Goal: Transaction & Acquisition: Purchase product/service

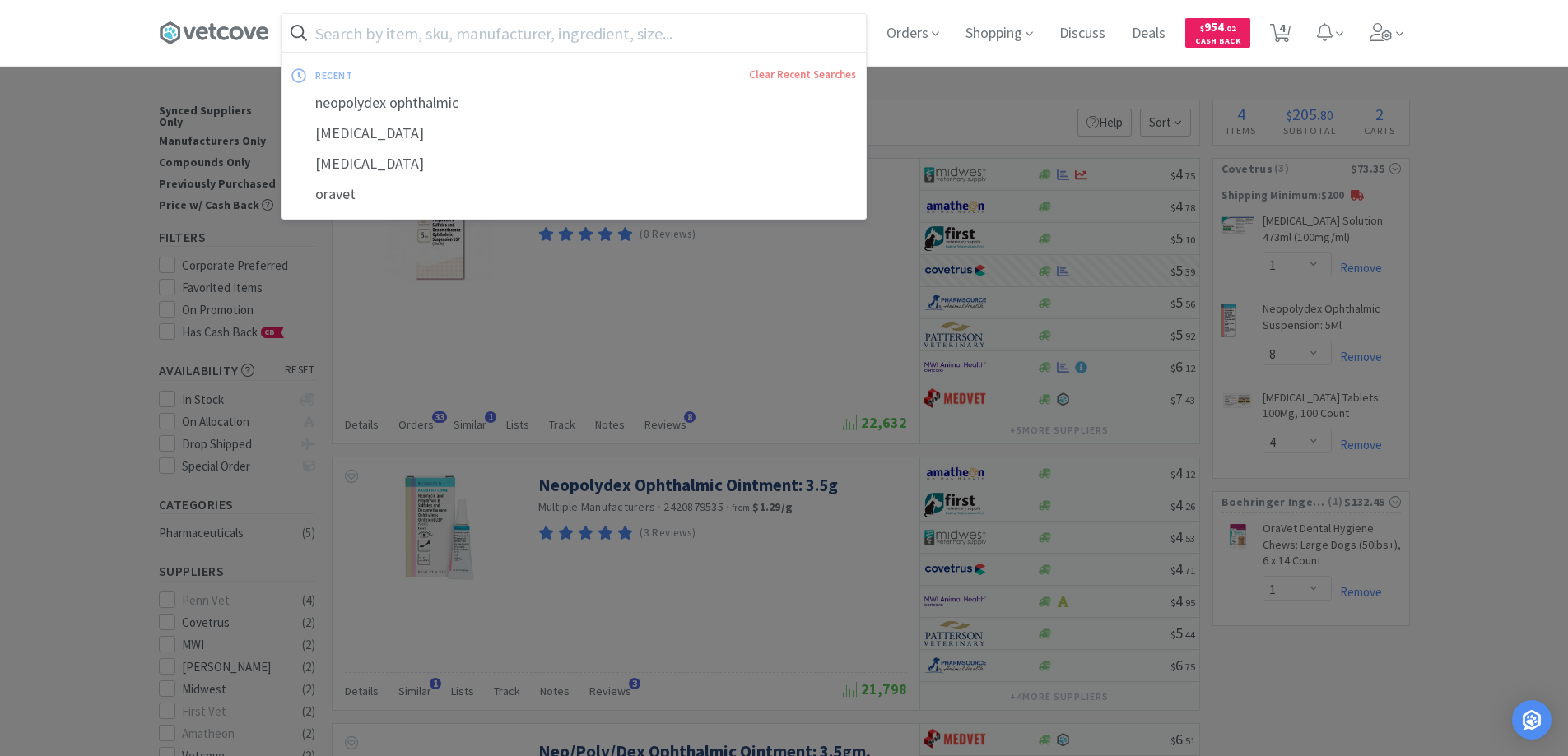
select select "1"
select select "8"
select select "4"
select select "1"
click at [81, 424] on div at bounding box center [784, 378] width 1568 height 756
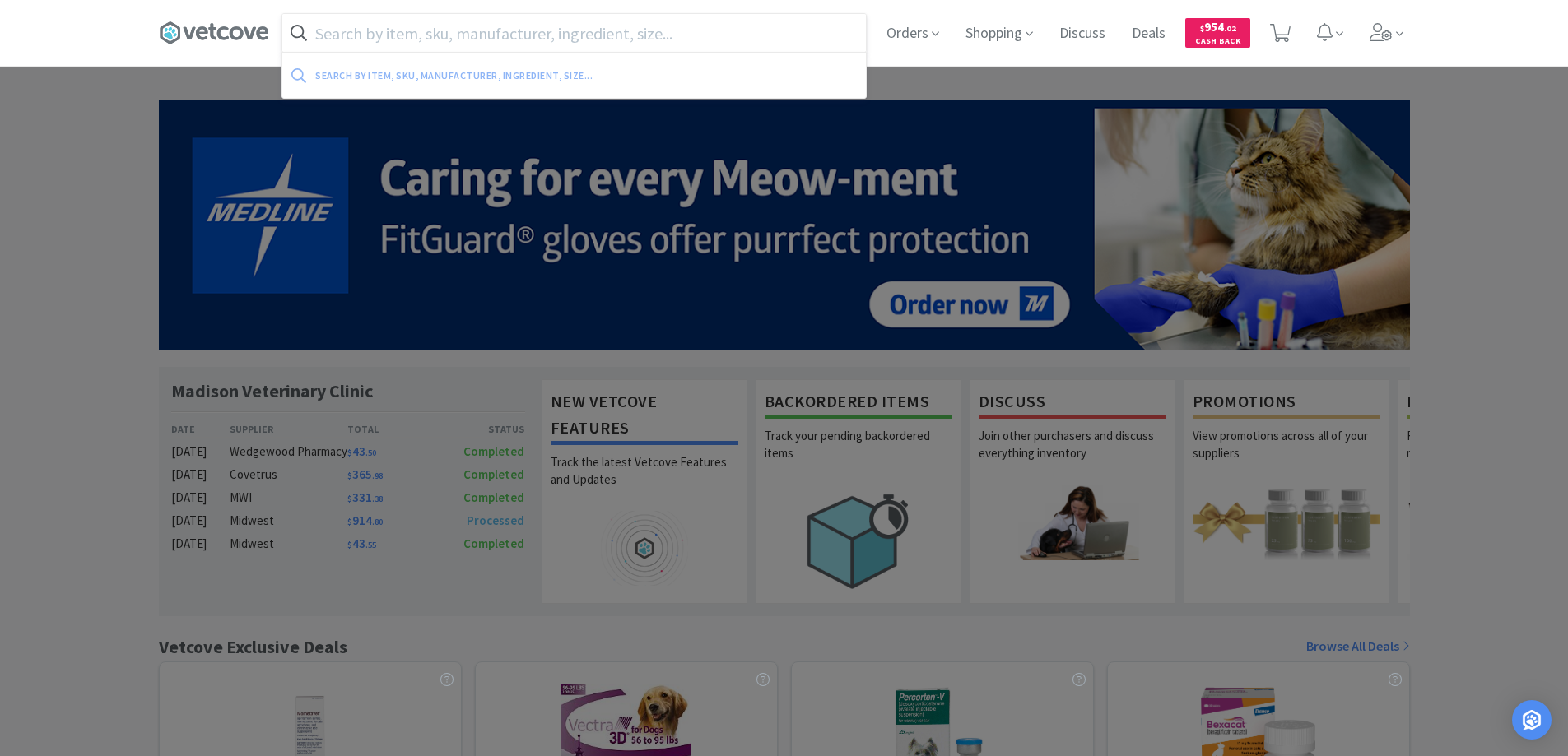
click at [320, 32] on input "text" at bounding box center [573, 33] width 583 height 38
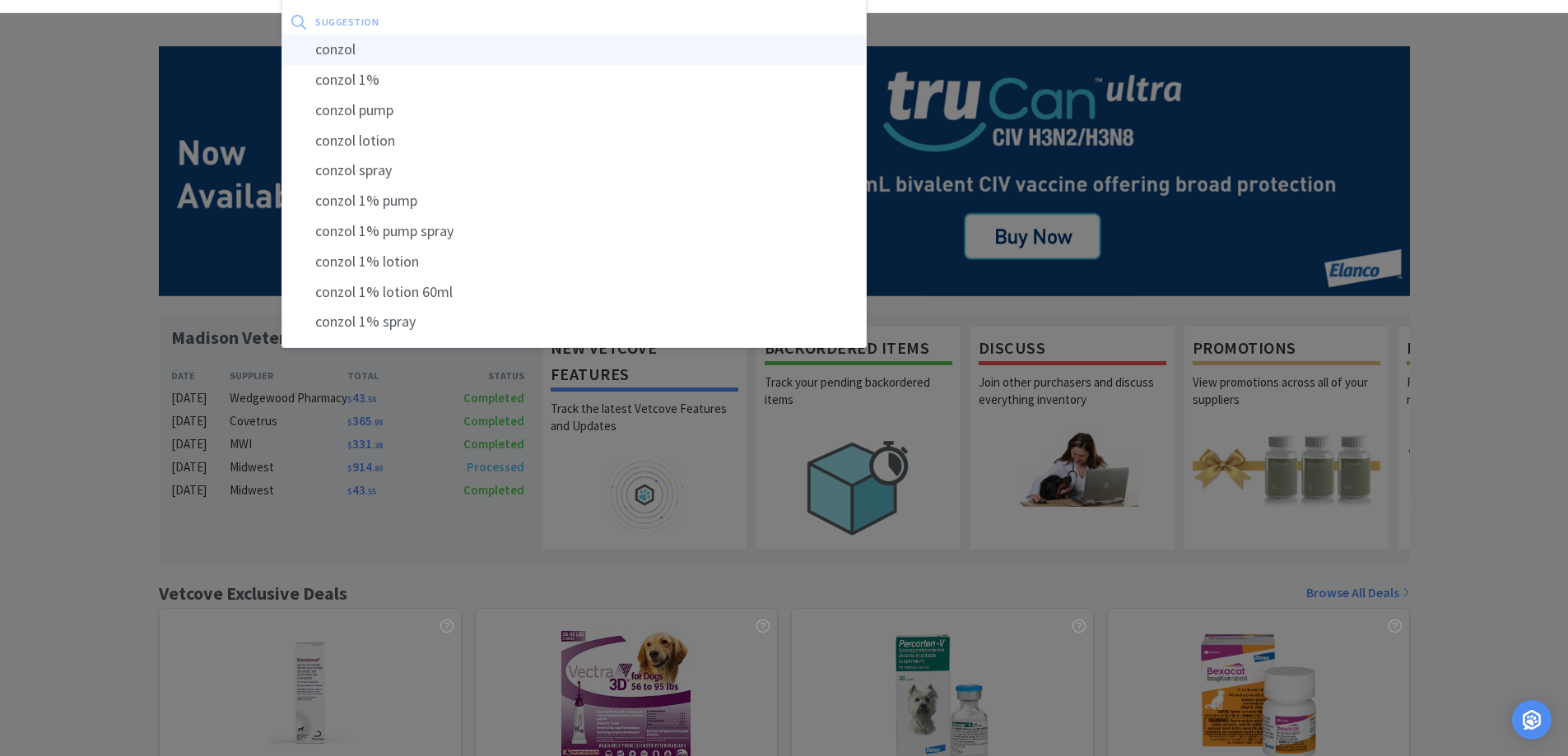
scroll to position [83, 0]
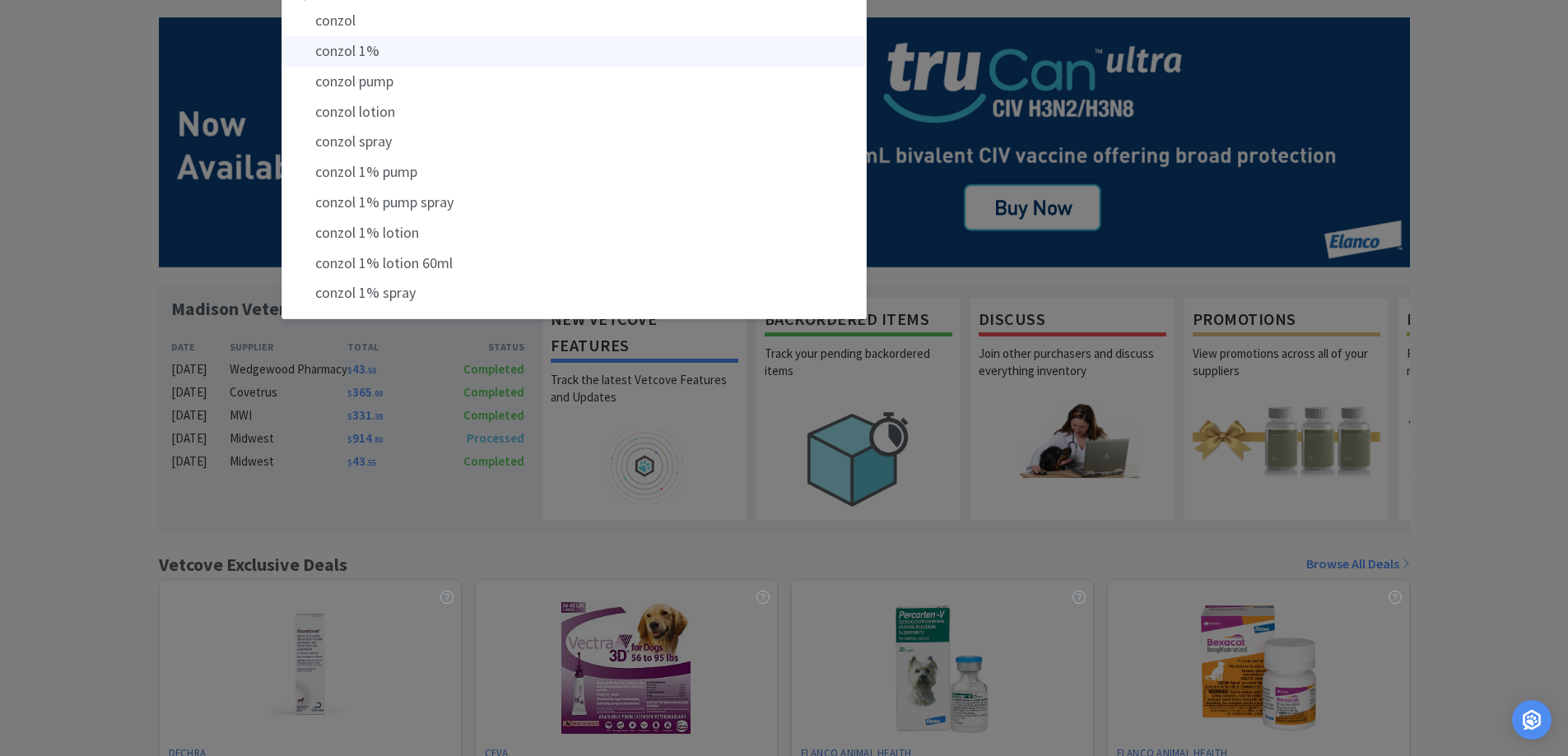
click at [337, 49] on div "conzol 1%" at bounding box center [573, 51] width 583 height 30
type input "conzol 1%"
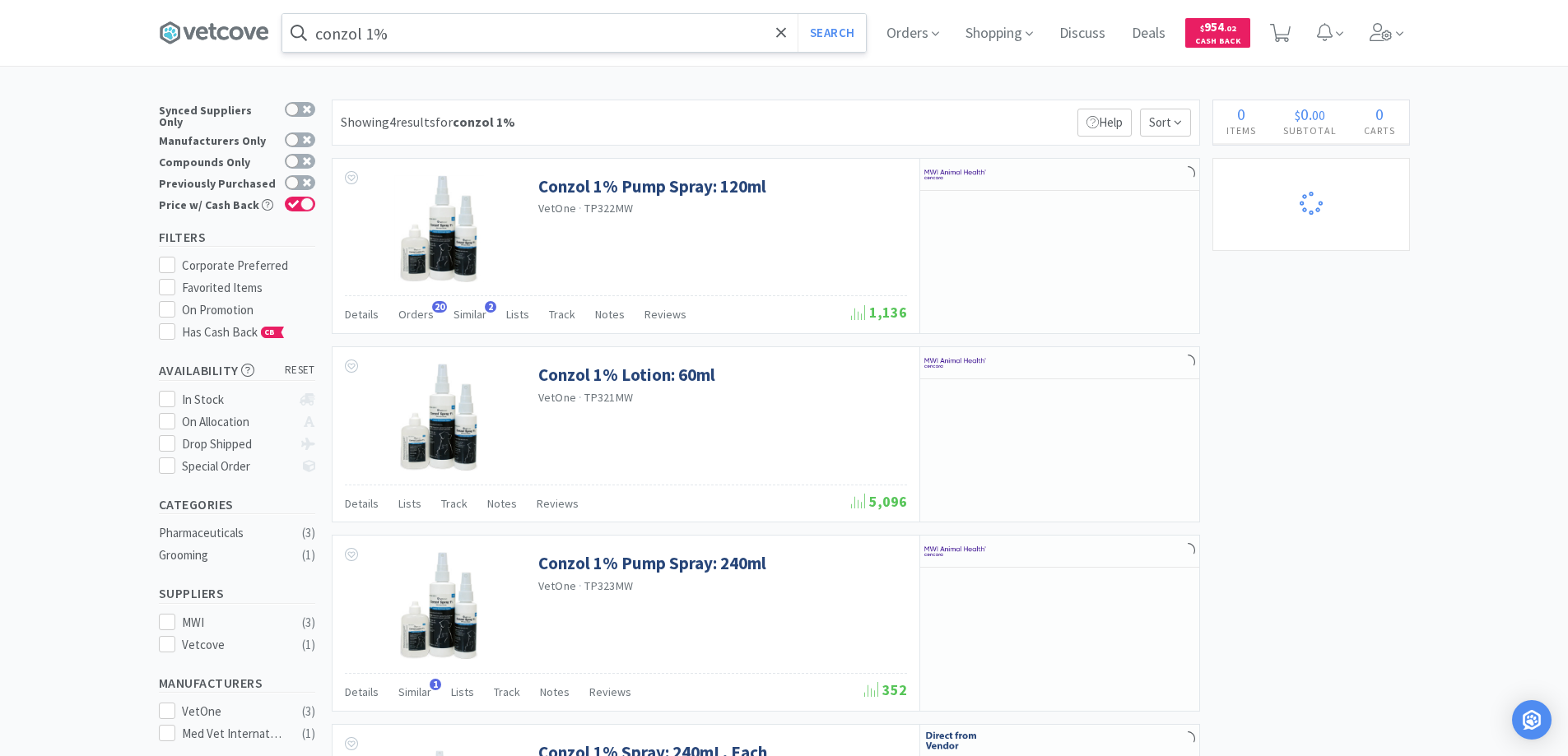
select select "1"
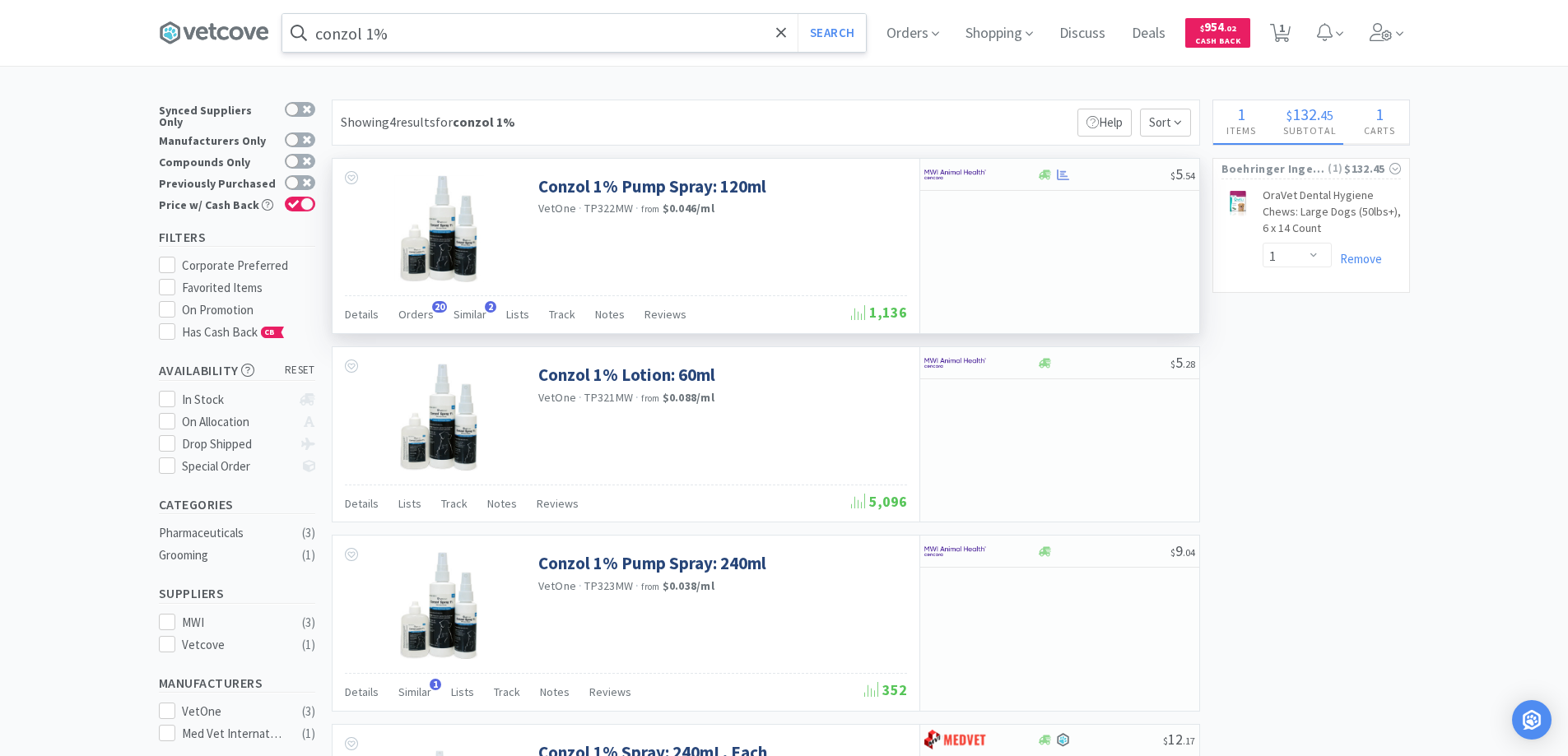
select select "1"
select select "8"
select select "4"
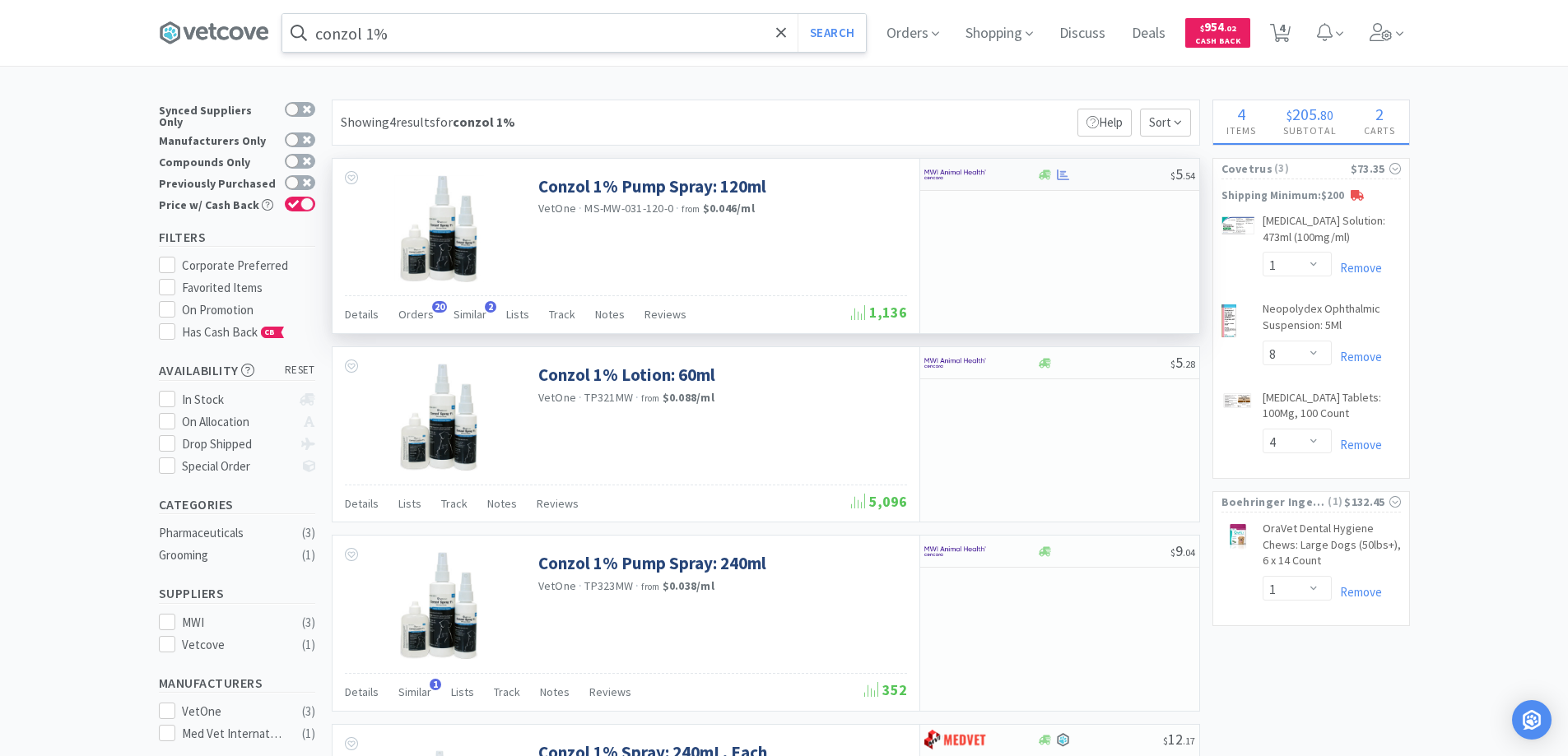
click at [1006, 179] on div at bounding box center [970, 174] width 90 height 28
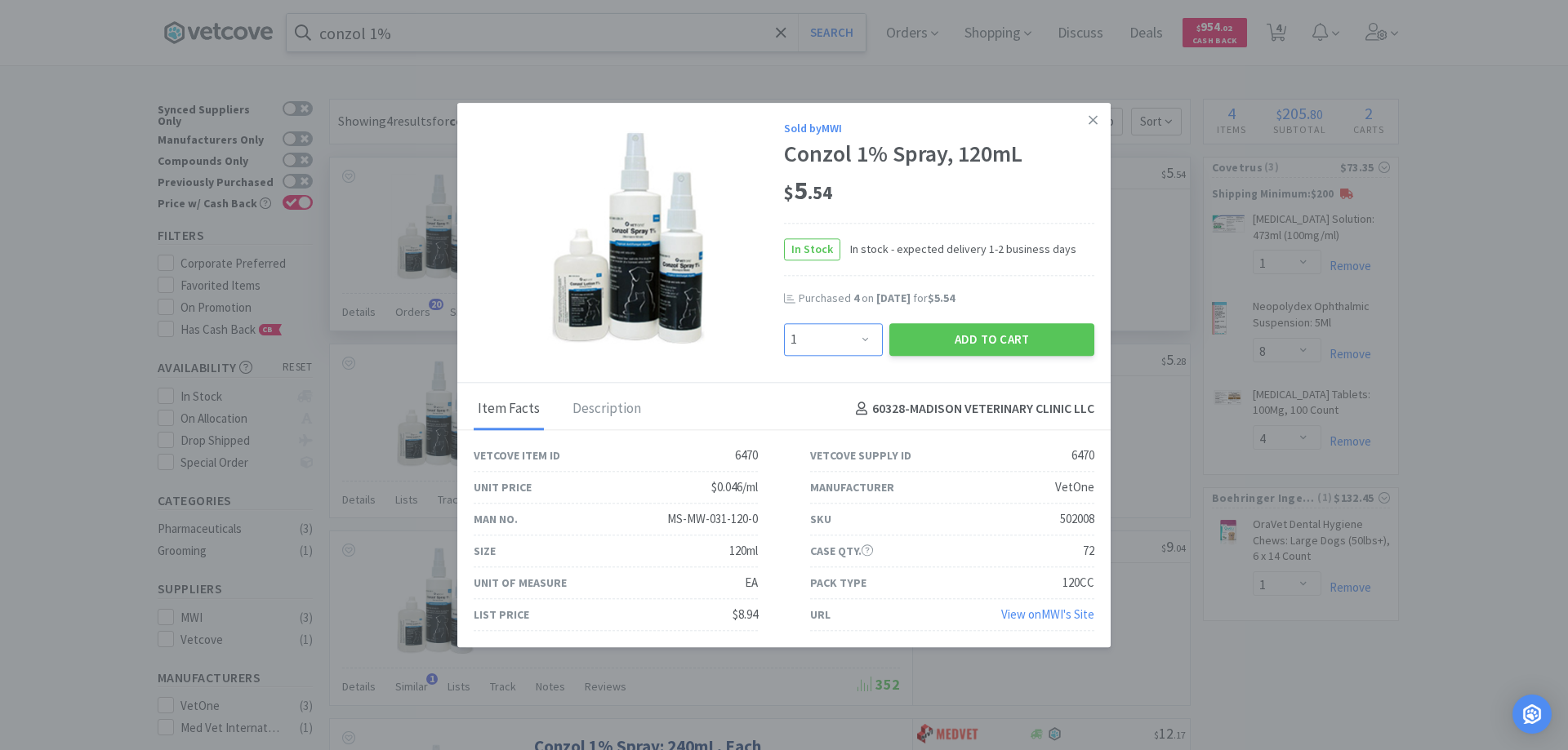
click at [862, 339] on select "Enter Quantity 1 2 3 4 5 6 7 8 9 10 11 12 13 14 15 16 17 18 19 20 Enter Quantity" at bounding box center [833, 339] width 99 height 32
select select "4"
click at [784, 324] on select "Enter Quantity 1 2 3 4 5 6 7 8 9 10 11 12 13 14 15 16 17 18 19 20 Enter Quantity" at bounding box center [833, 339] width 99 height 32
click at [953, 338] on button "Add to Cart" at bounding box center [992, 339] width 205 height 32
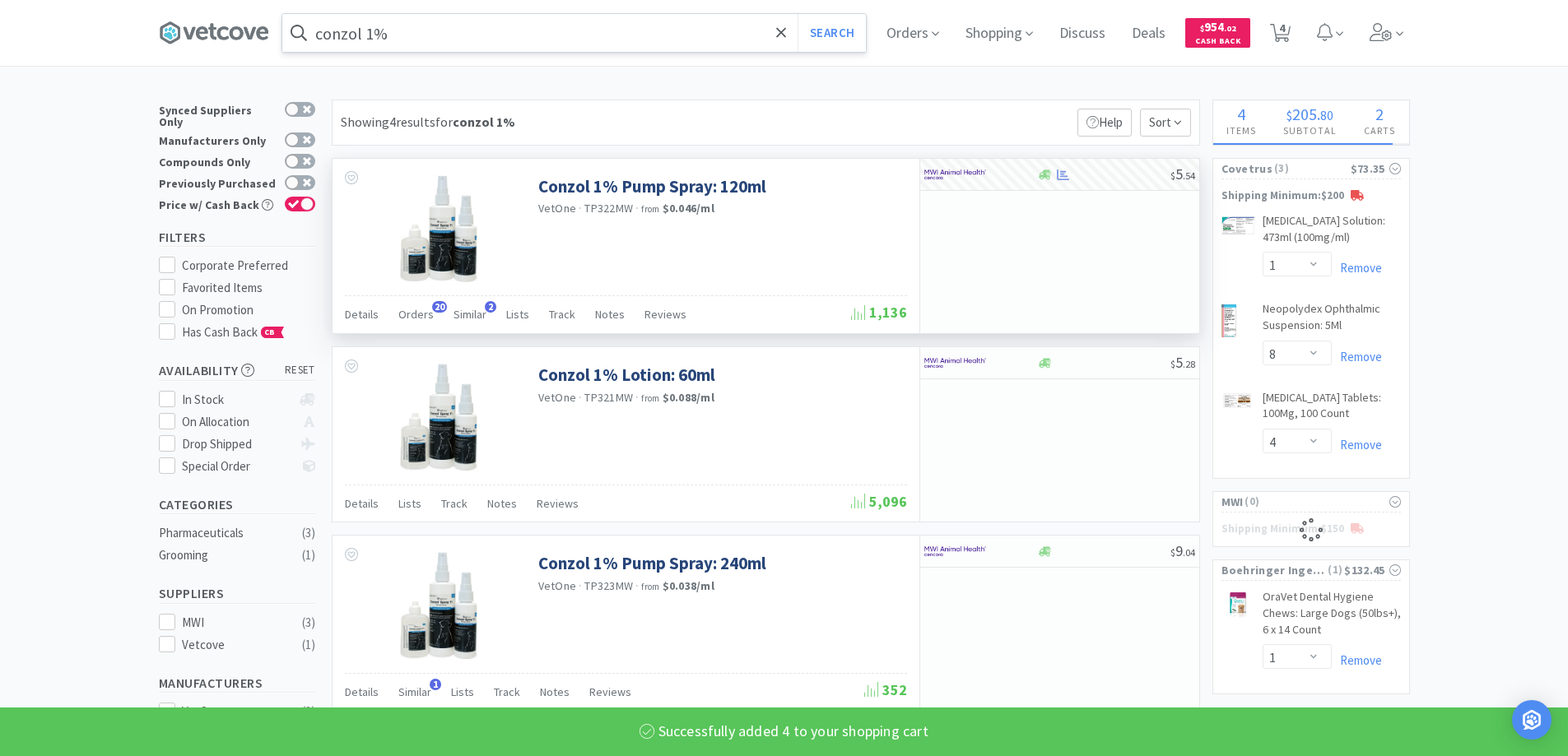
select select "4"
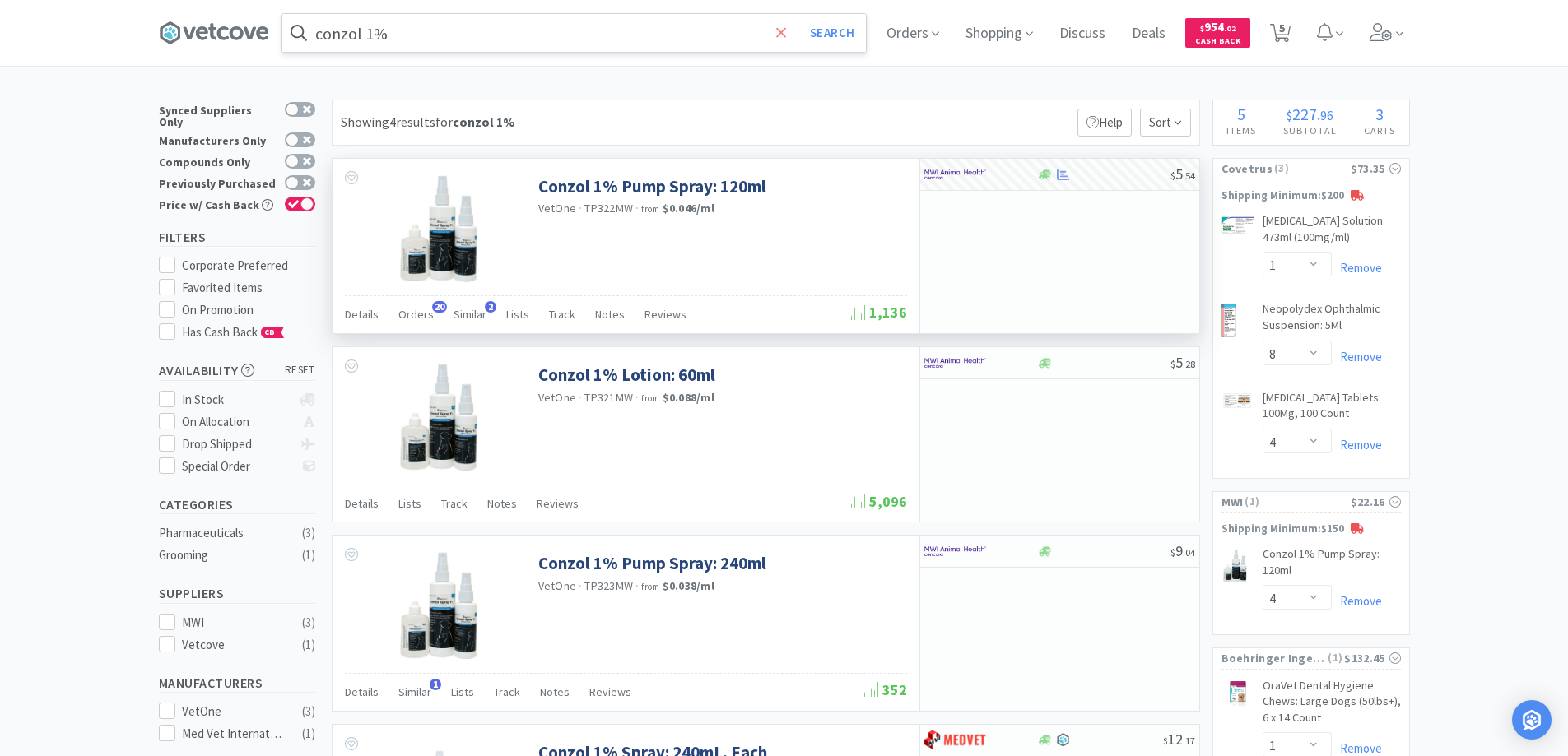
click at [785, 33] on icon at bounding box center [781, 33] width 10 height 10
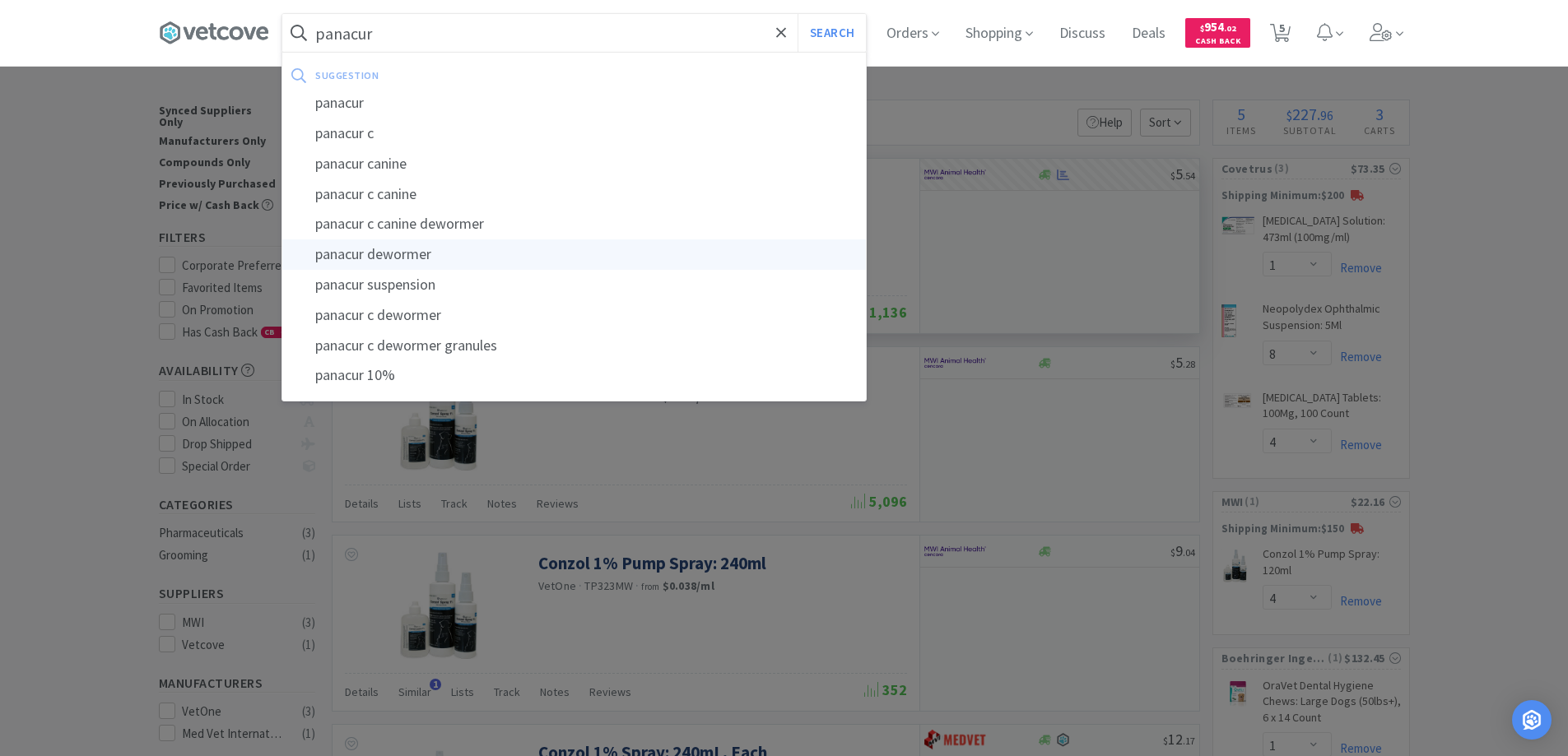
click at [385, 255] on div "panacur dewormer" at bounding box center [573, 255] width 583 height 30
type input "panacur dewormer"
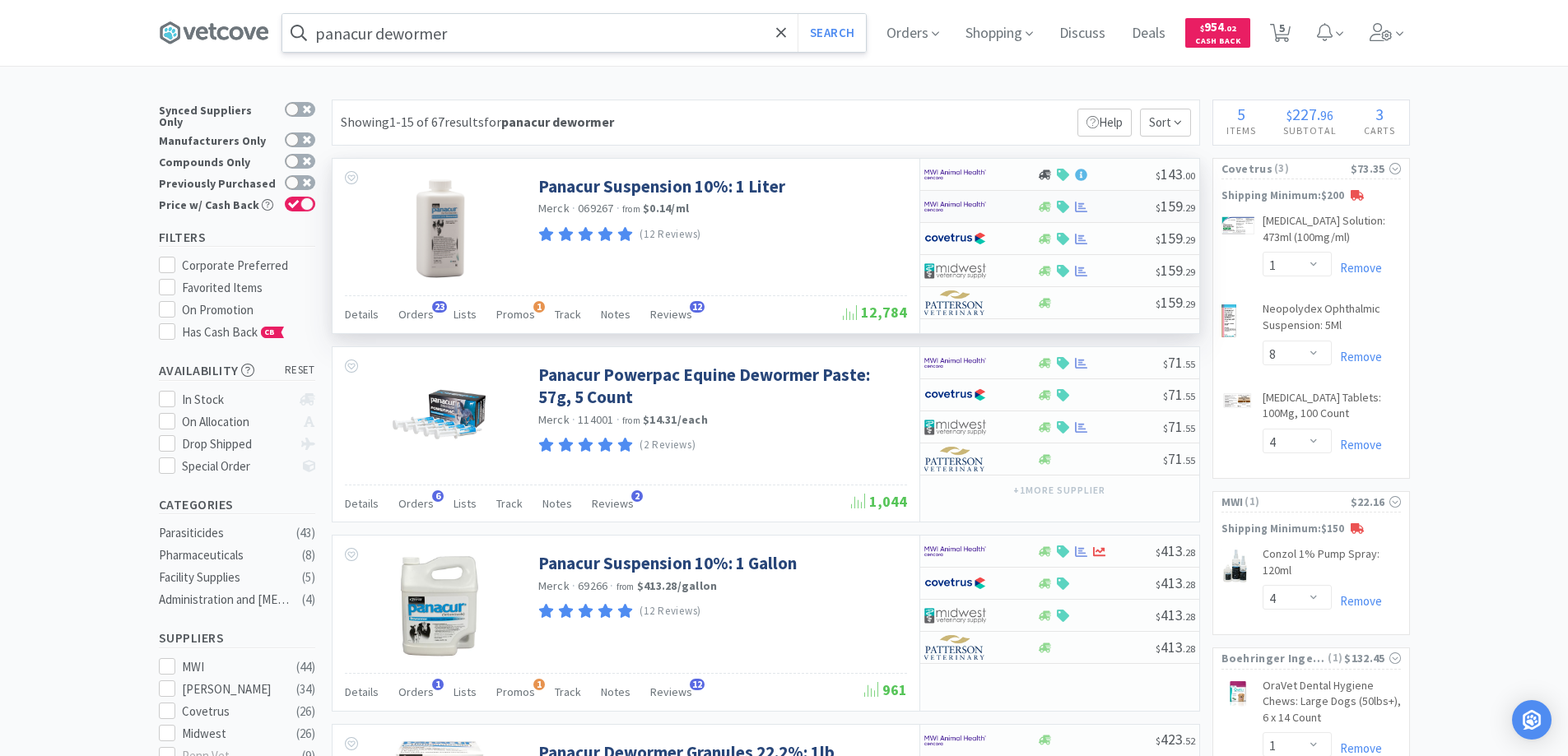
click at [1007, 208] on div at bounding box center [970, 207] width 90 height 28
select select "1"
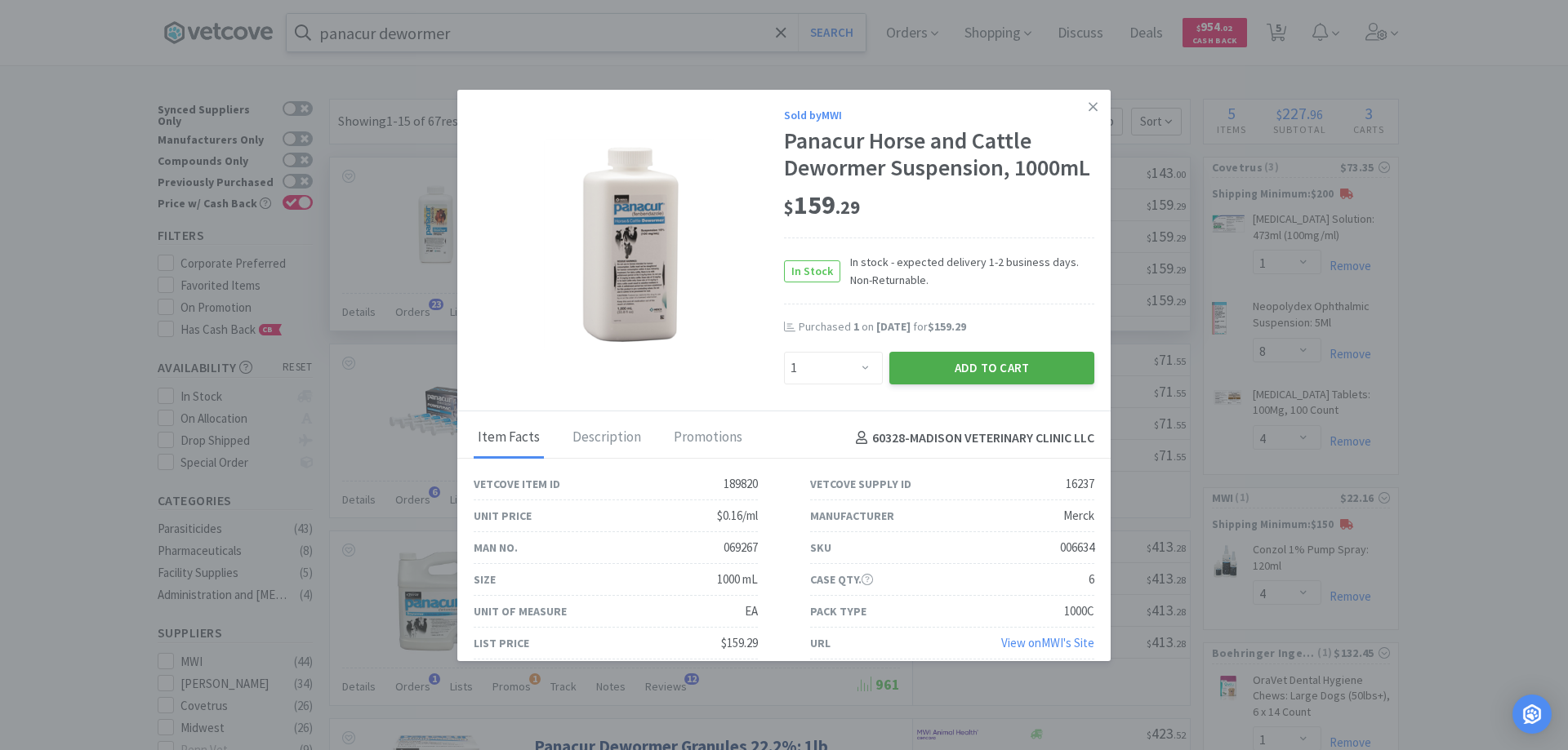
click at [955, 385] on button "Add to Cart" at bounding box center [992, 368] width 205 height 32
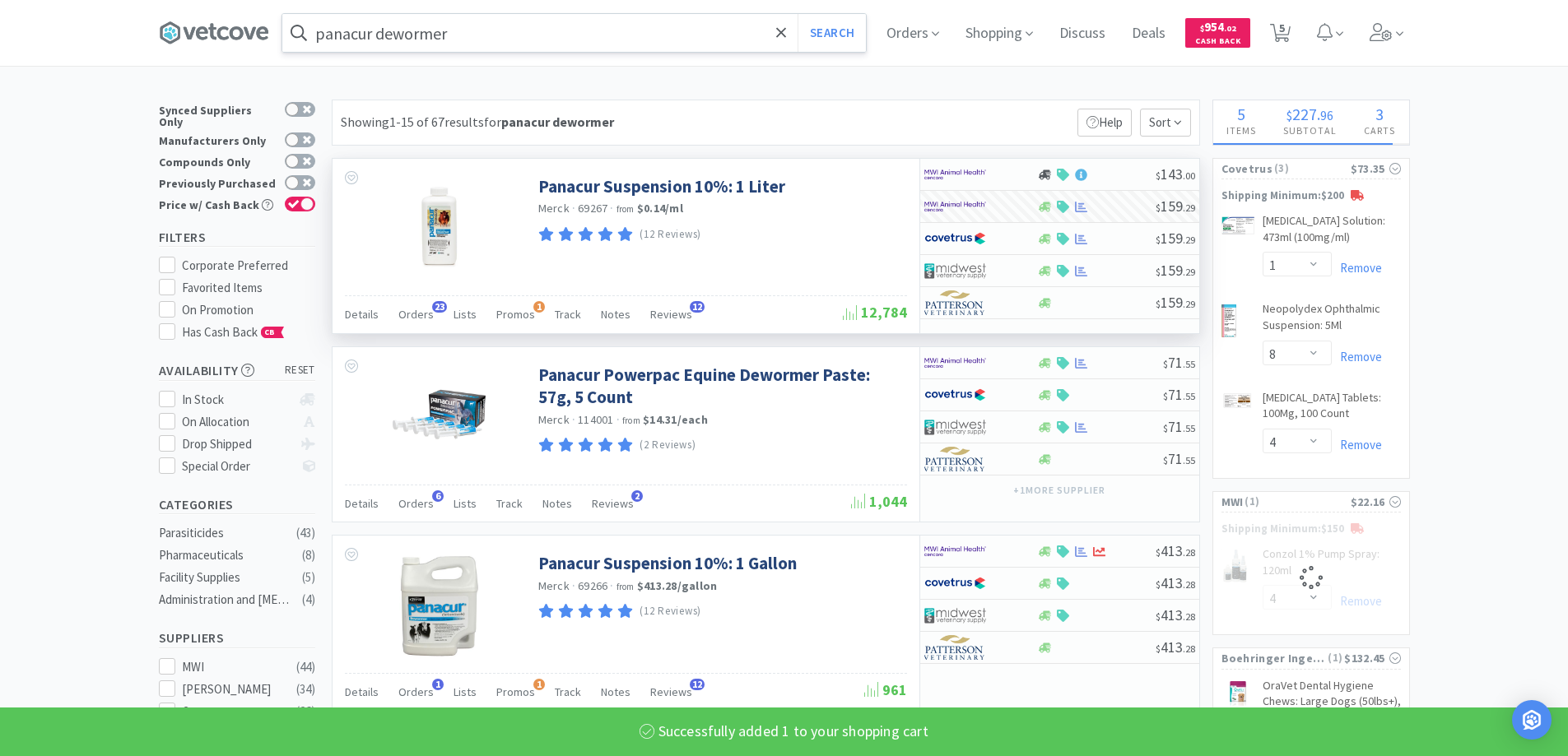
select select "1"
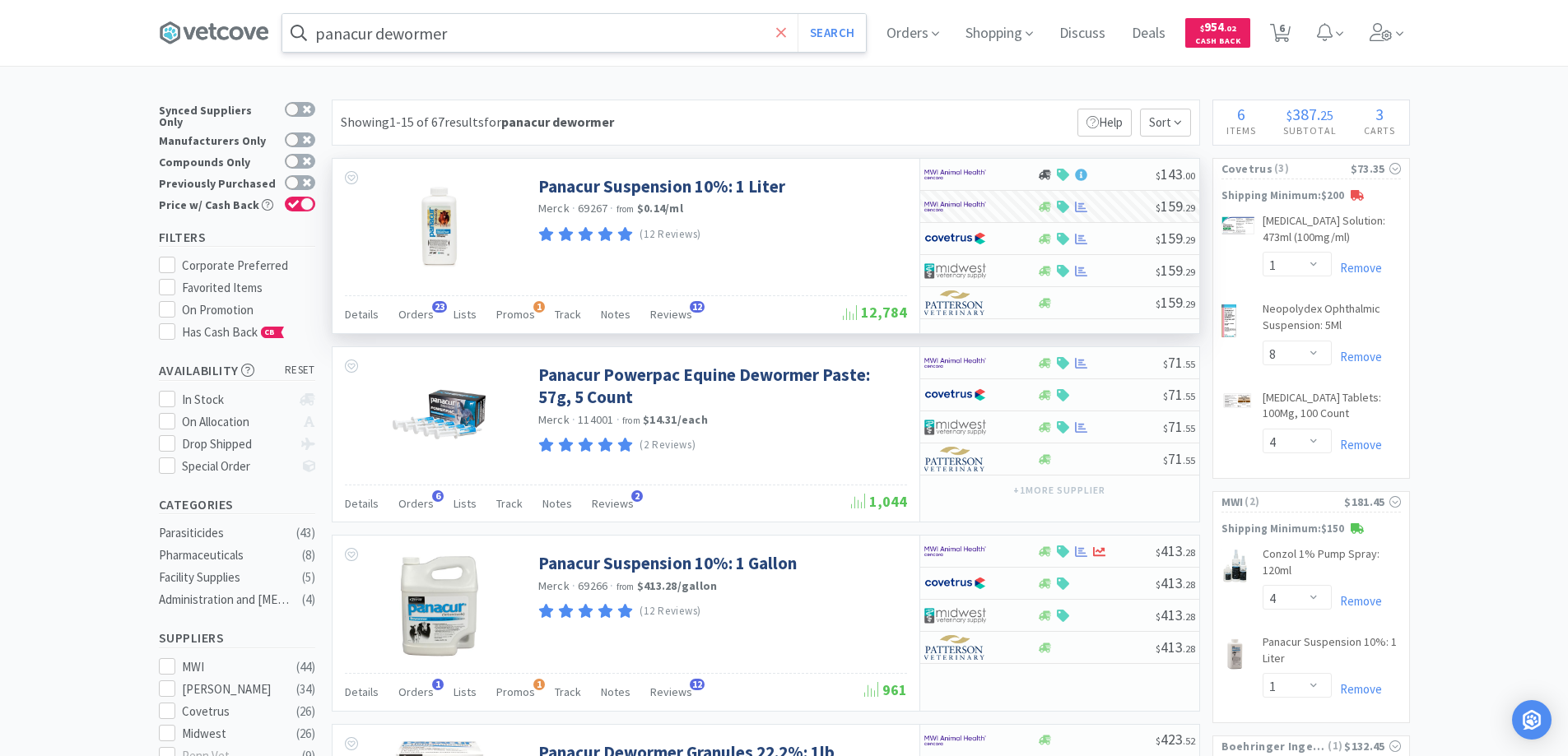
click at [787, 32] on icon at bounding box center [781, 33] width 11 height 17
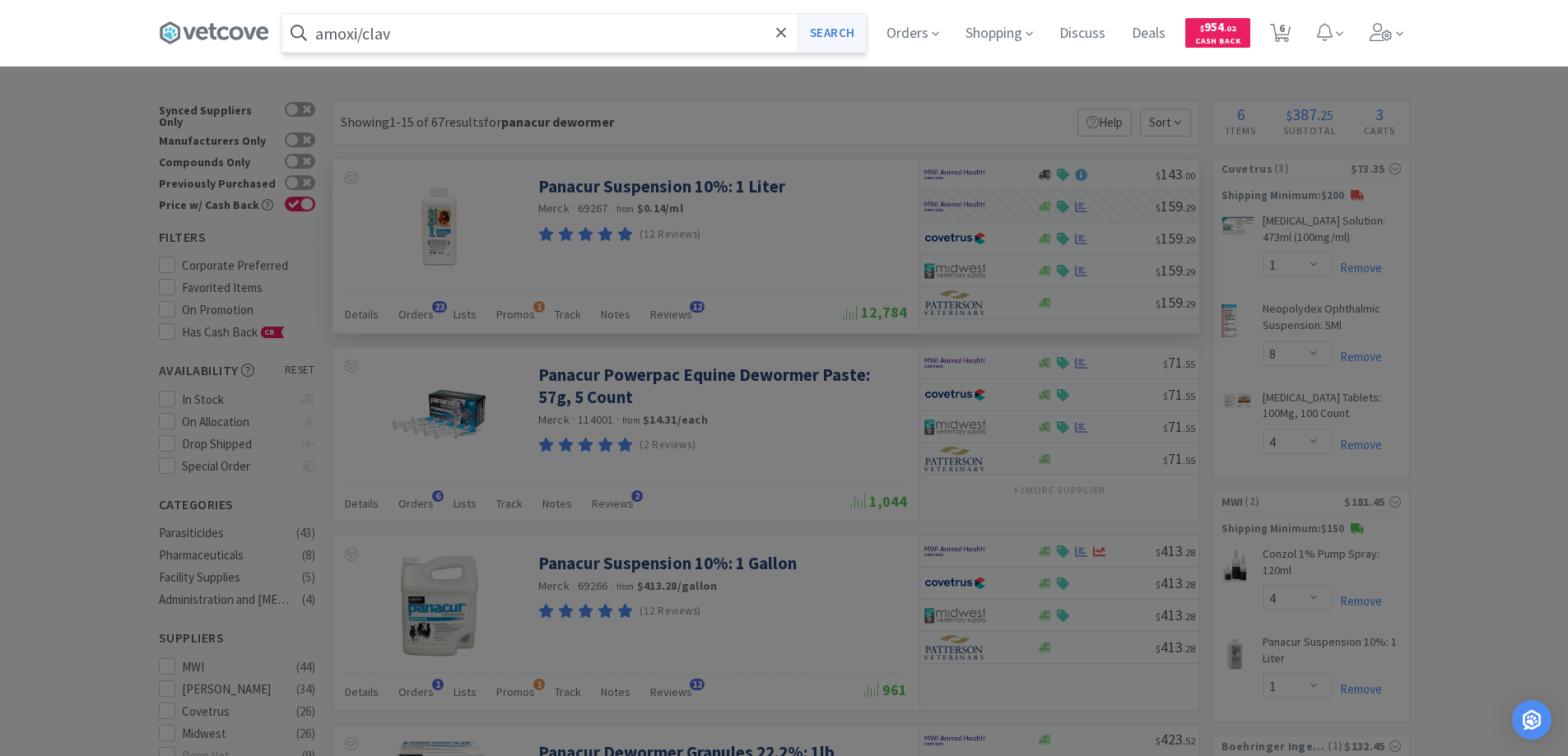
type input "amoxi/clav"
click at [824, 29] on button "Search" at bounding box center [832, 33] width 68 height 38
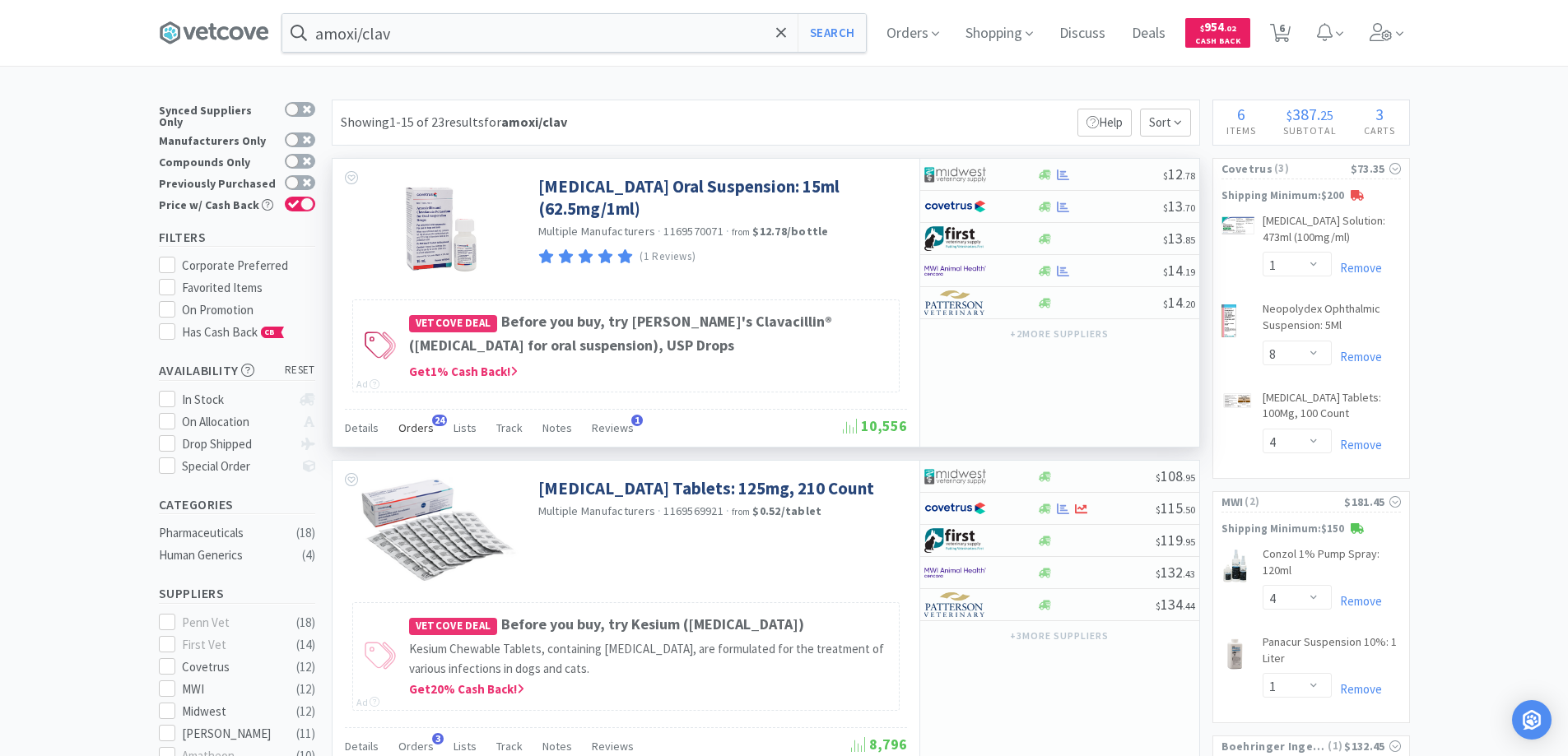
click at [436, 421] on span "24" at bounding box center [440, 421] width 15 height 12
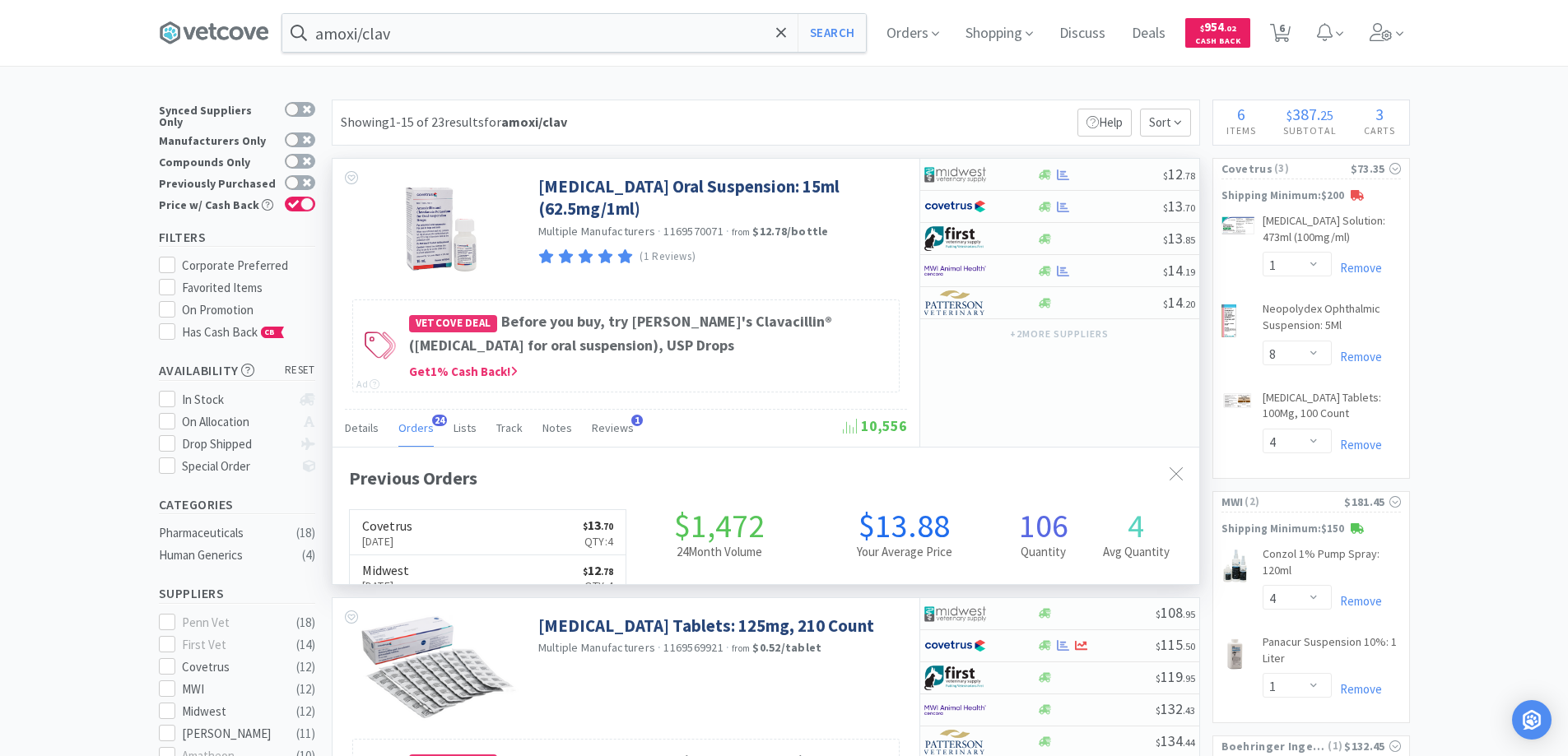
scroll to position [441, 867]
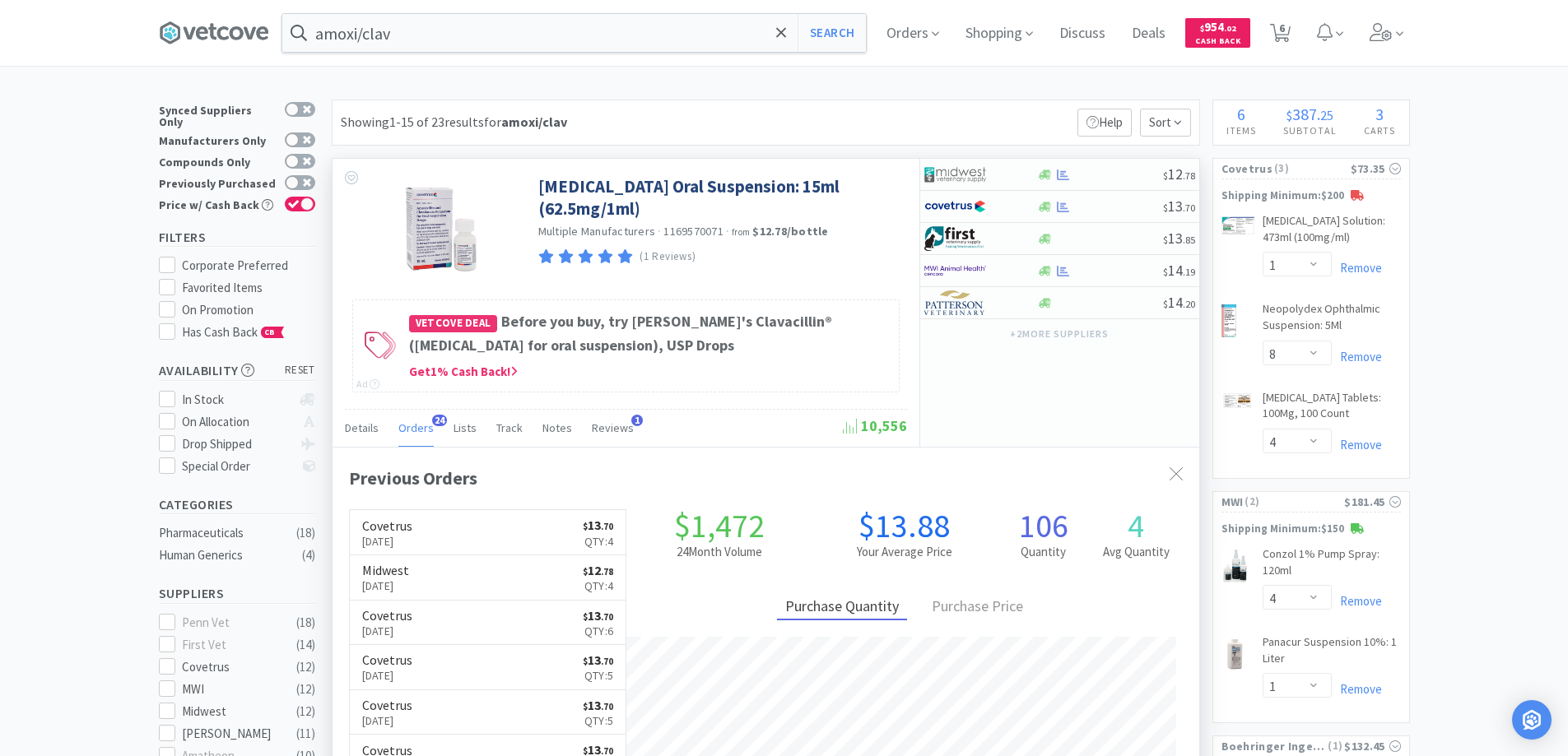
click at [436, 421] on span "24" at bounding box center [440, 421] width 15 height 12
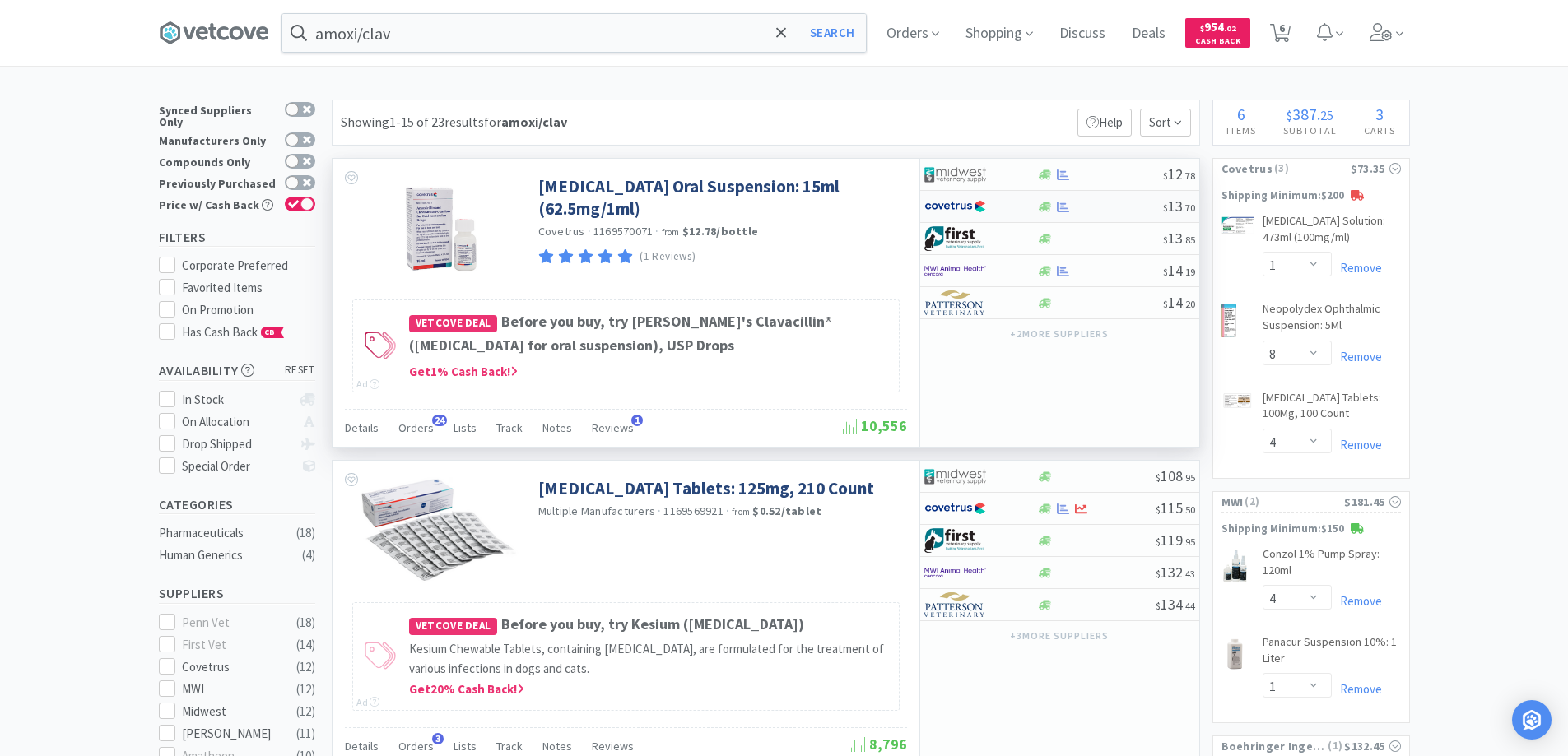
click at [1013, 205] on div at bounding box center [970, 207] width 90 height 28
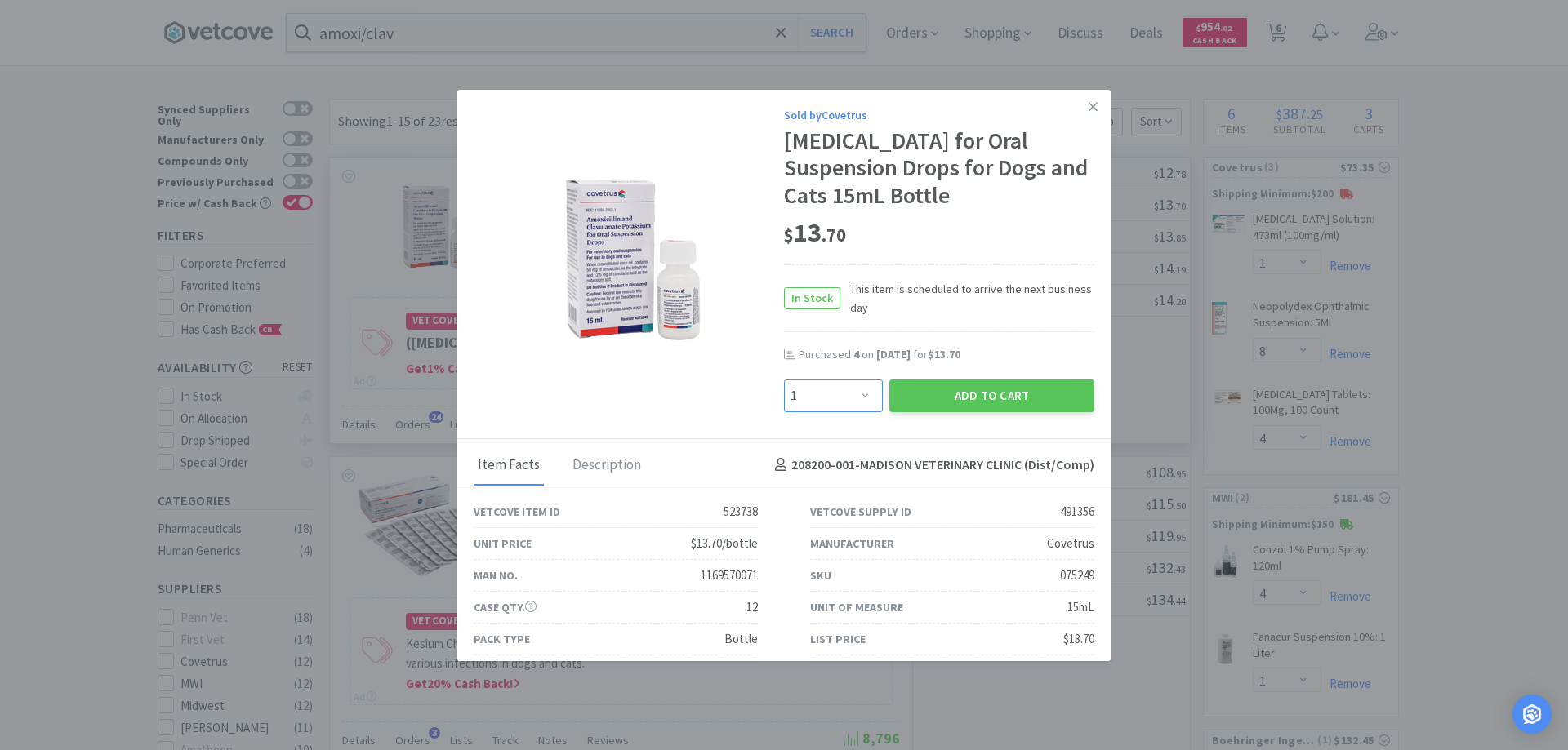
drag, startPoint x: 856, startPoint y: 424, endPoint x: 857, endPoint y: 411, distance: 13.0
click at [856, 412] on select "Enter Quantity 1 2 3 4 5 6 7 8 9 10 11 12 13 14 15 16 17 18 19 20 Enter Quantity" at bounding box center [833, 396] width 99 height 32
select select "4"
click at [784, 406] on select "Enter Quantity 1 2 3 4 5 6 7 8 9 10 11 12 13 14 15 16 17 18 19 20 Enter Quantity" at bounding box center [833, 396] width 99 height 32
click at [945, 412] on button "Add to Cart" at bounding box center [992, 396] width 205 height 32
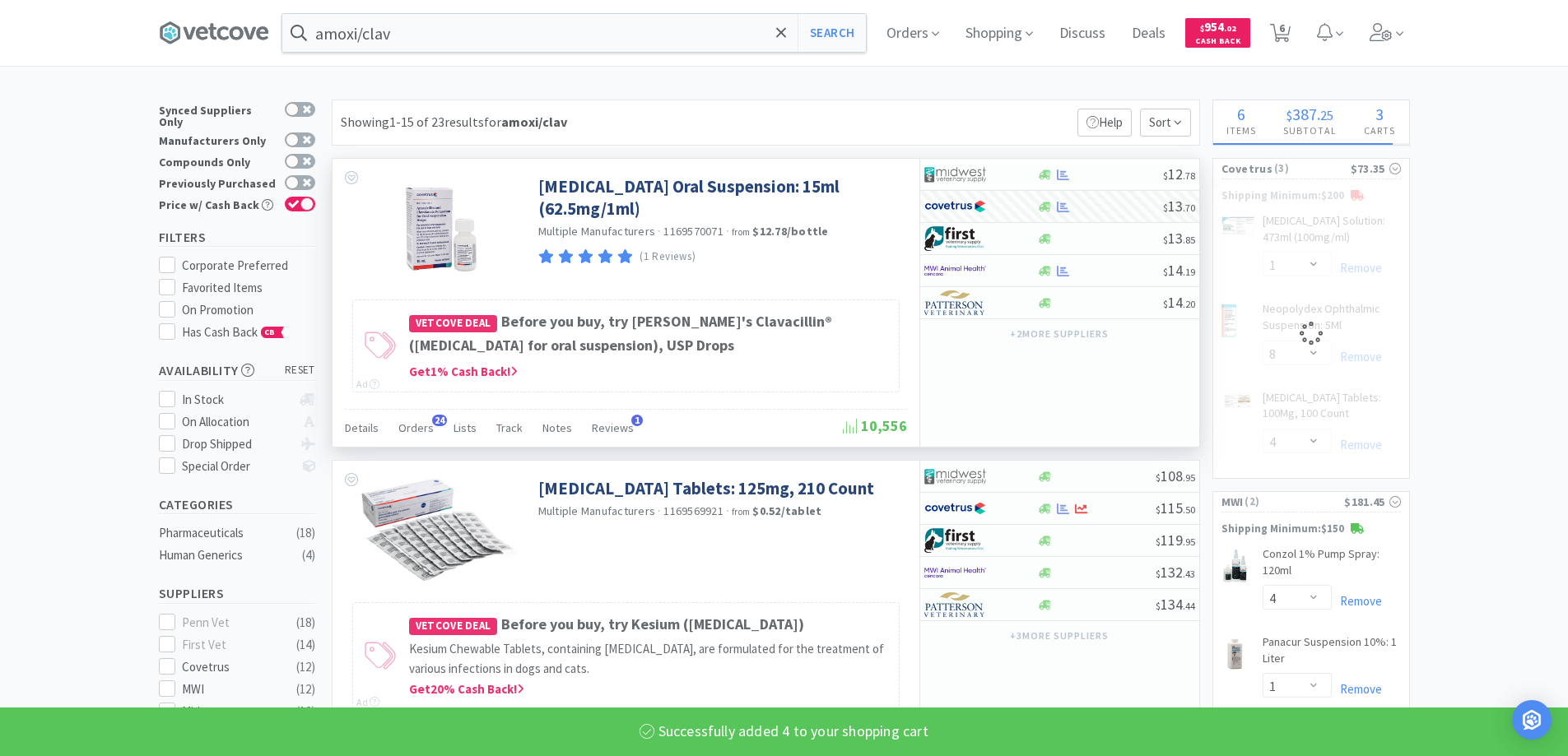
select select "4"
select select "1"
select select "8"
select select "4"
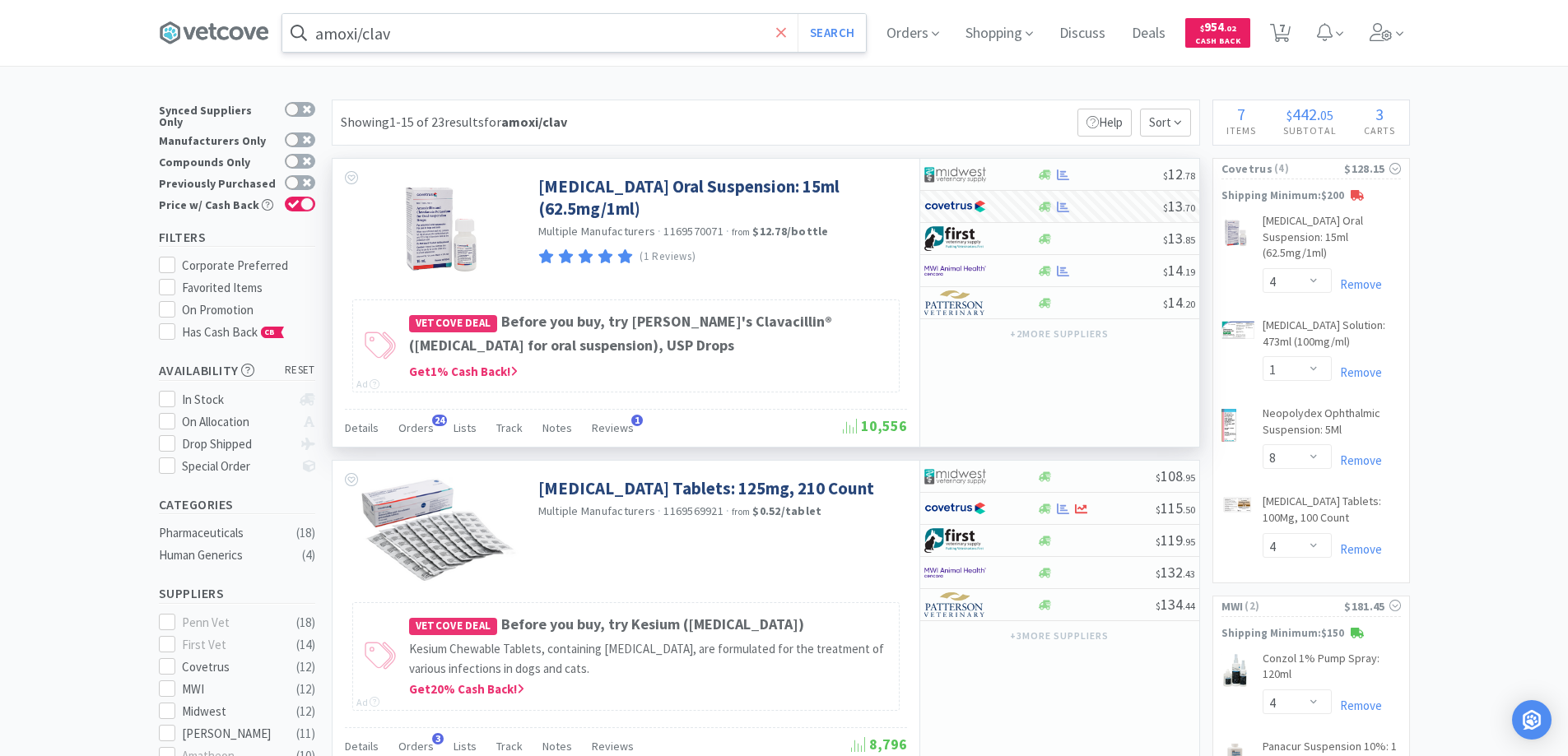
click at [786, 35] on icon at bounding box center [781, 33] width 10 height 10
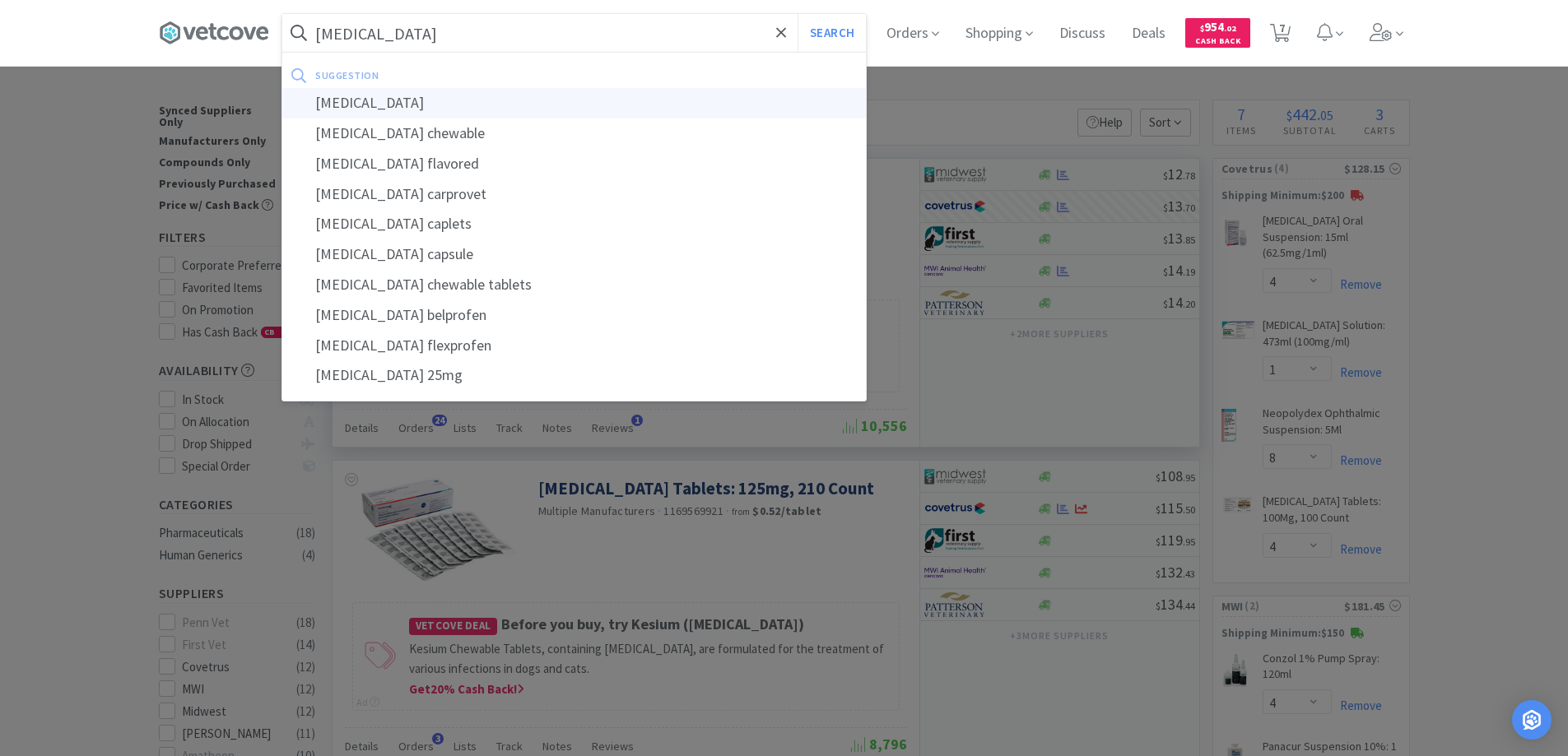
type input "[MEDICAL_DATA]"
click at [363, 100] on div "[MEDICAL_DATA]" at bounding box center [573, 103] width 583 height 30
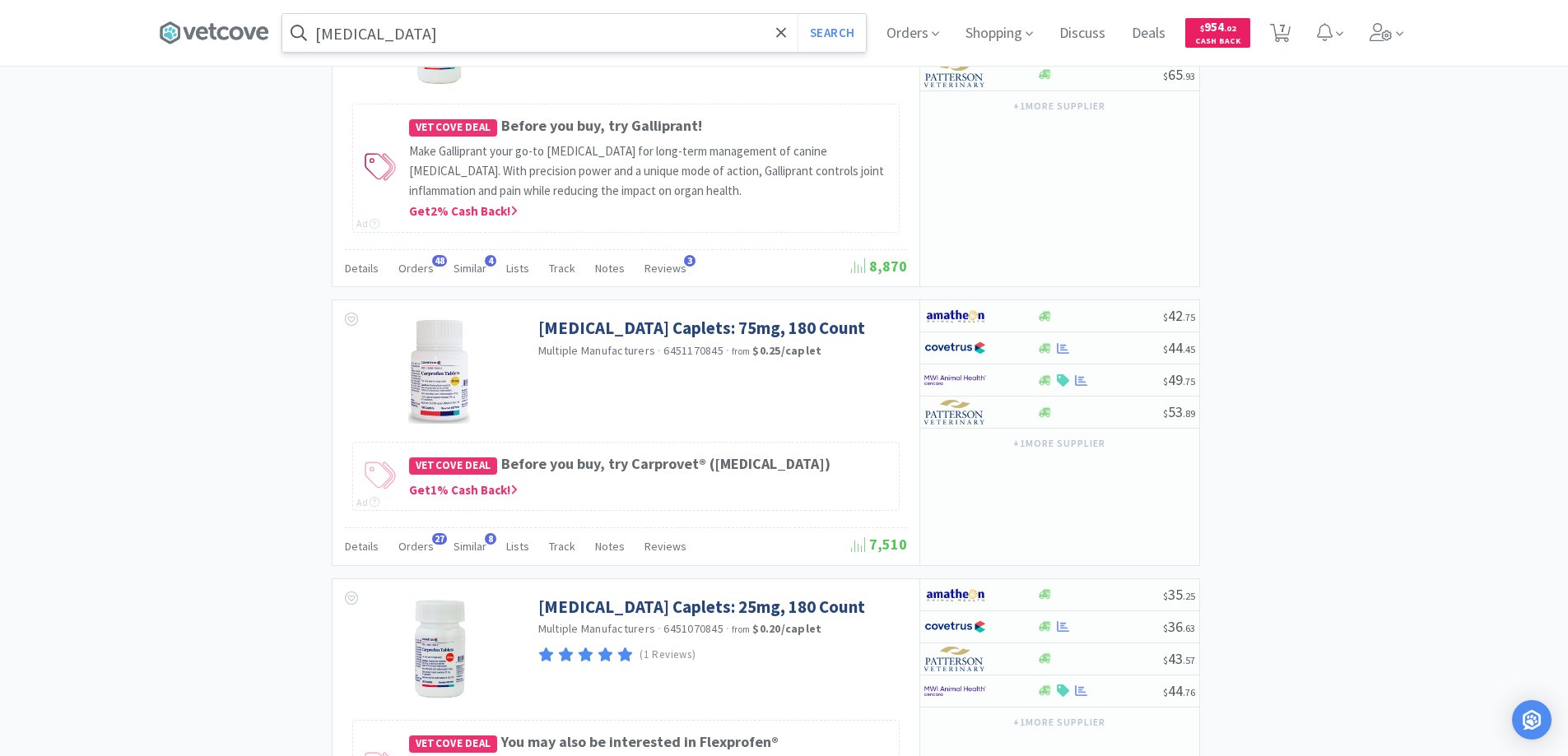
scroll to position [1564, 0]
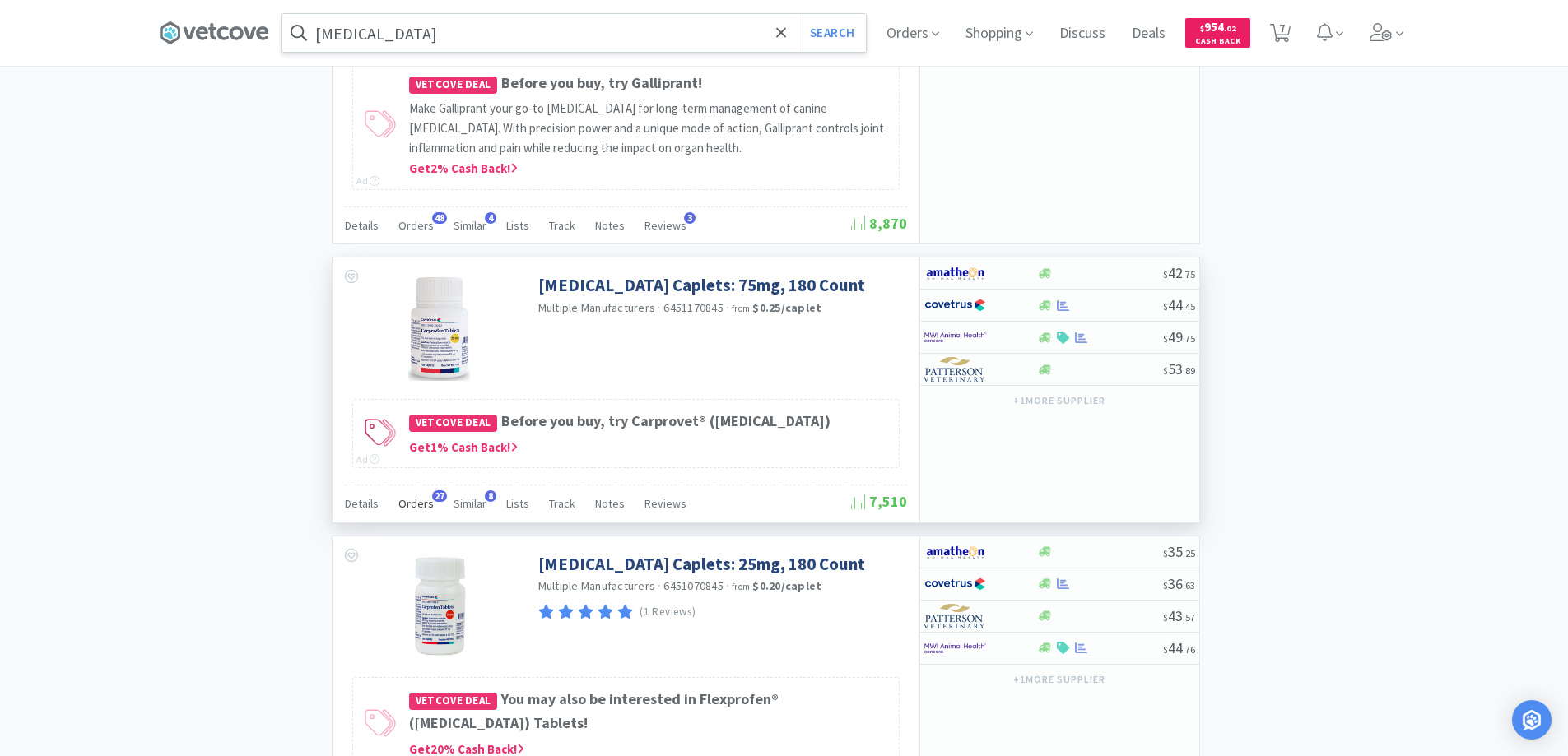
click at [433, 497] on span "27" at bounding box center [440, 496] width 15 height 12
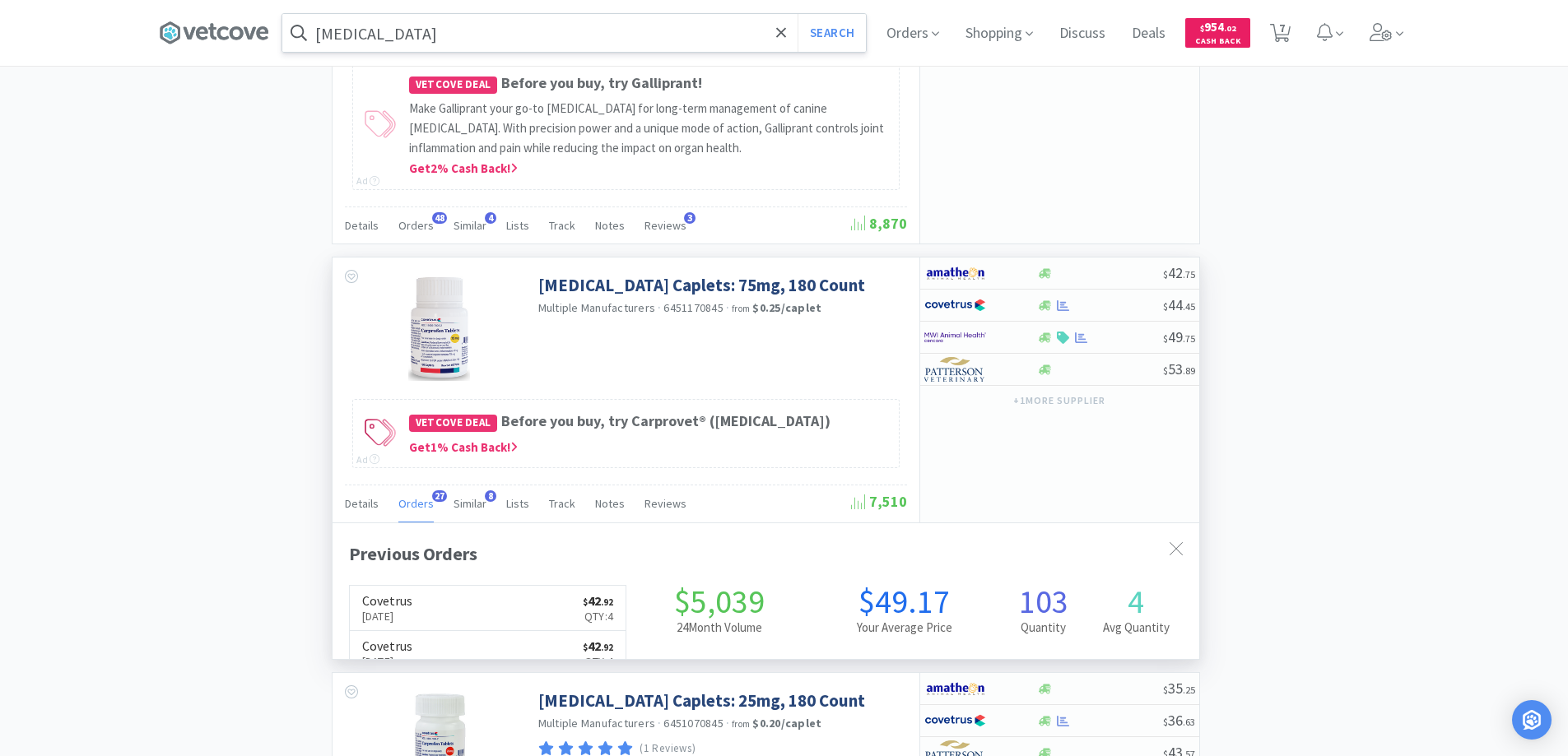
scroll to position [441, 867]
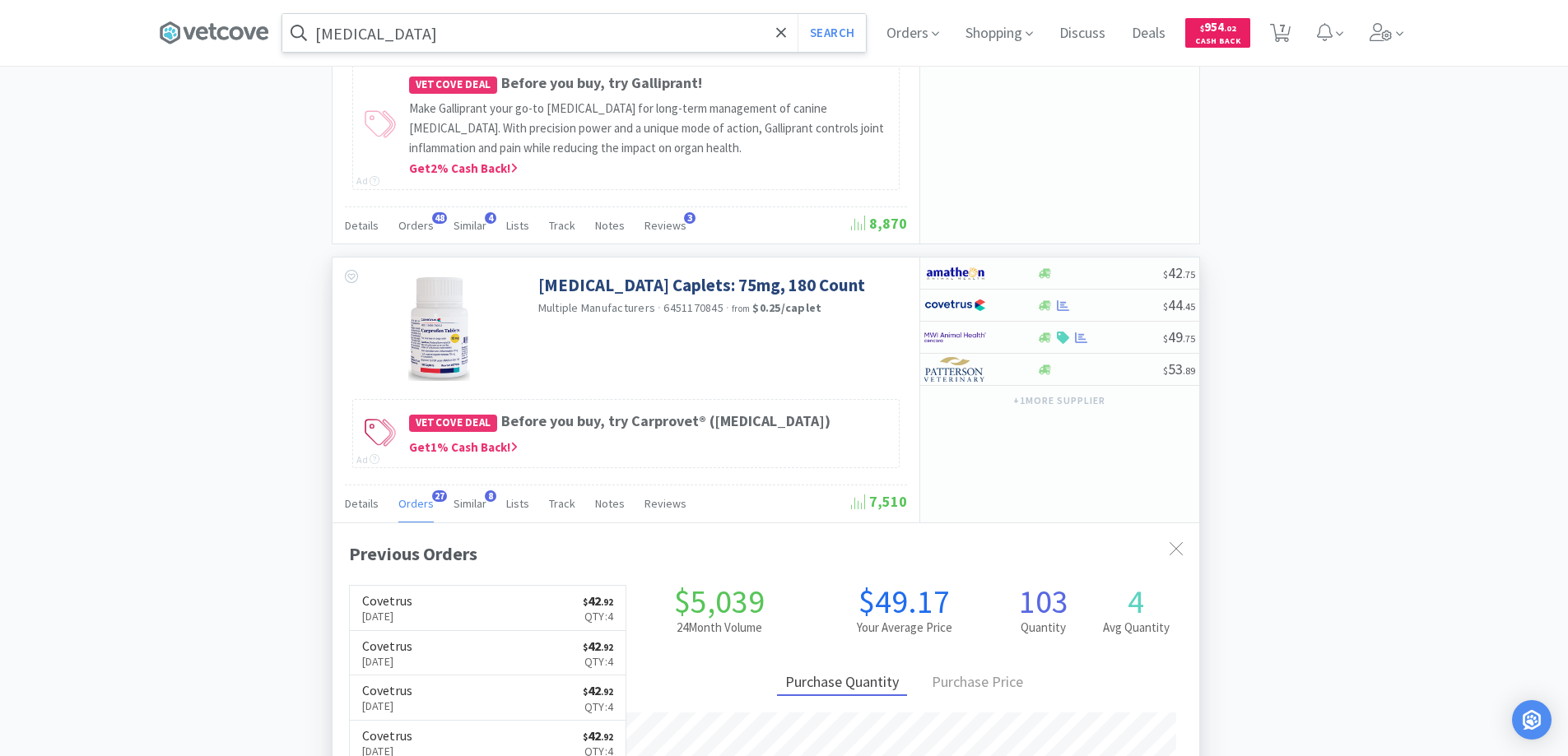
click at [433, 497] on span "27" at bounding box center [440, 496] width 15 height 12
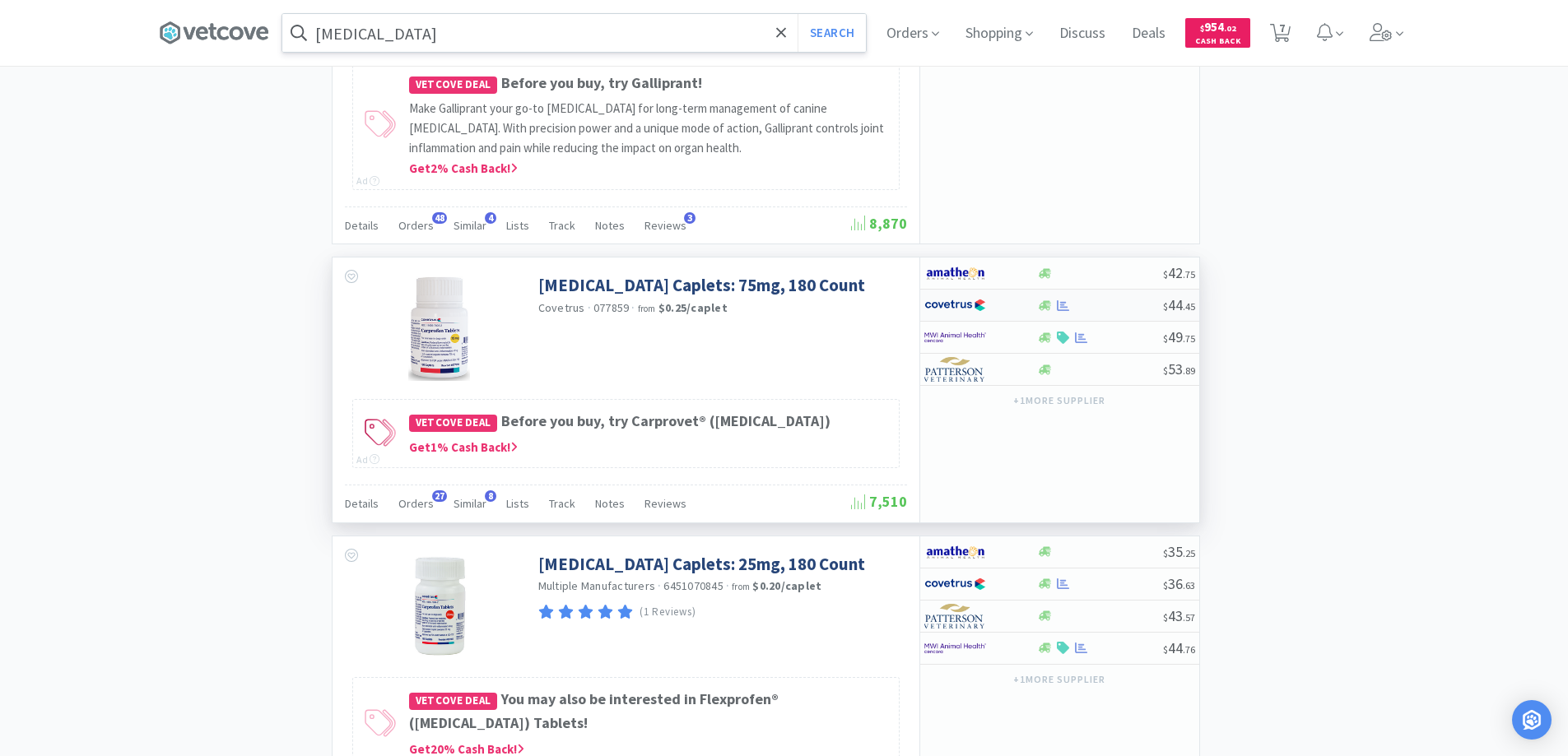
click at [1006, 304] on div at bounding box center [970, 305] width 90 height 28
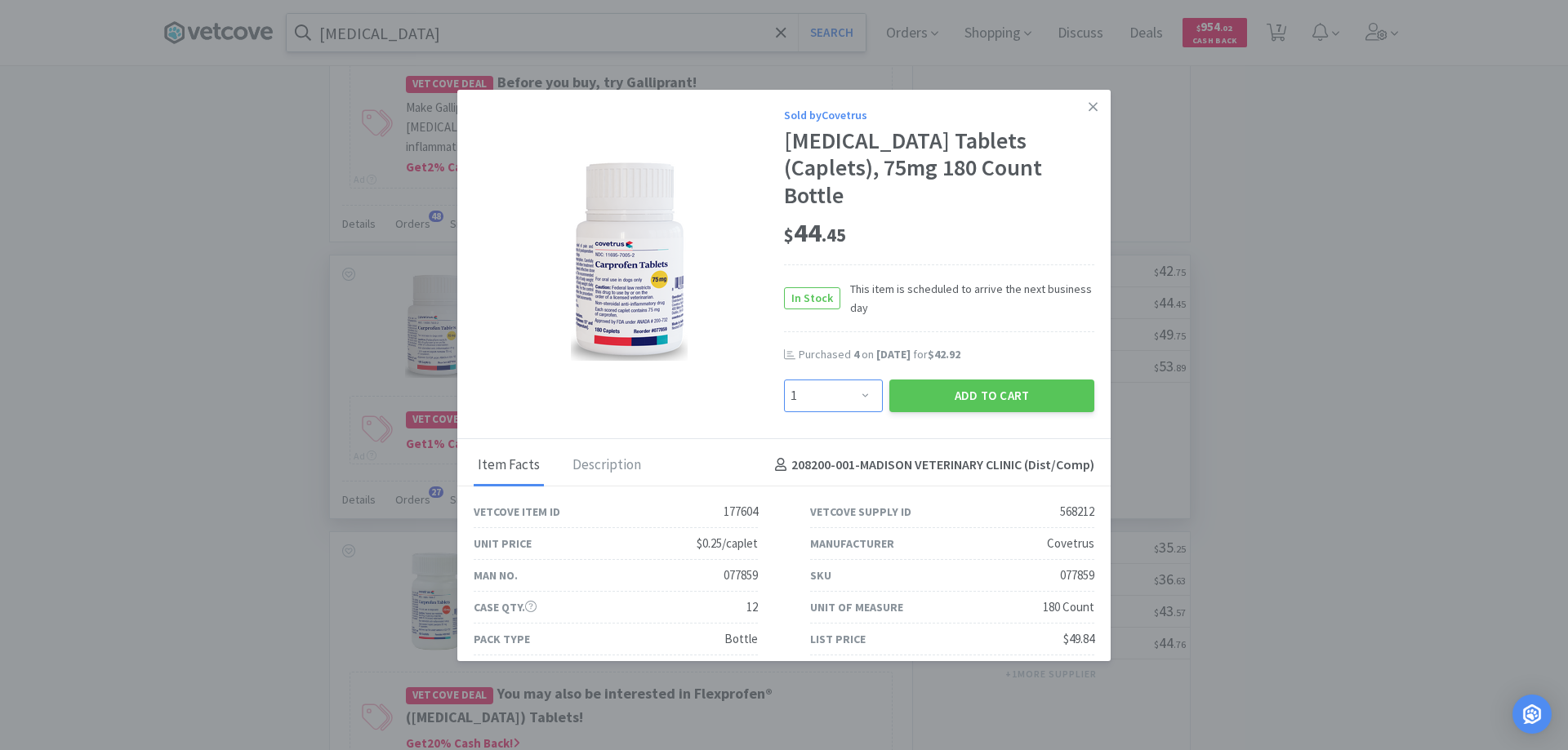
click at [854, 380] on select "Enter Quantity 1 2 3 4 5 6 7 8 9 10 11 12 13 14 15 16 17 18 19 20 Enter Quantity" at bounding box center [833, 396] width 99 height 32
select select "3"
click at [784, 380] on select "Enter Quantity 1 2 3 4 5 6 7 8 9 10 11 12 13 14 15 16 17 18 19 20 Enter Quantity" at bounding box center [833, 396] width 99 height 32
click at [931, 380] on button "Add to Cart" at bounding box center [992, 396] width 205 height 32
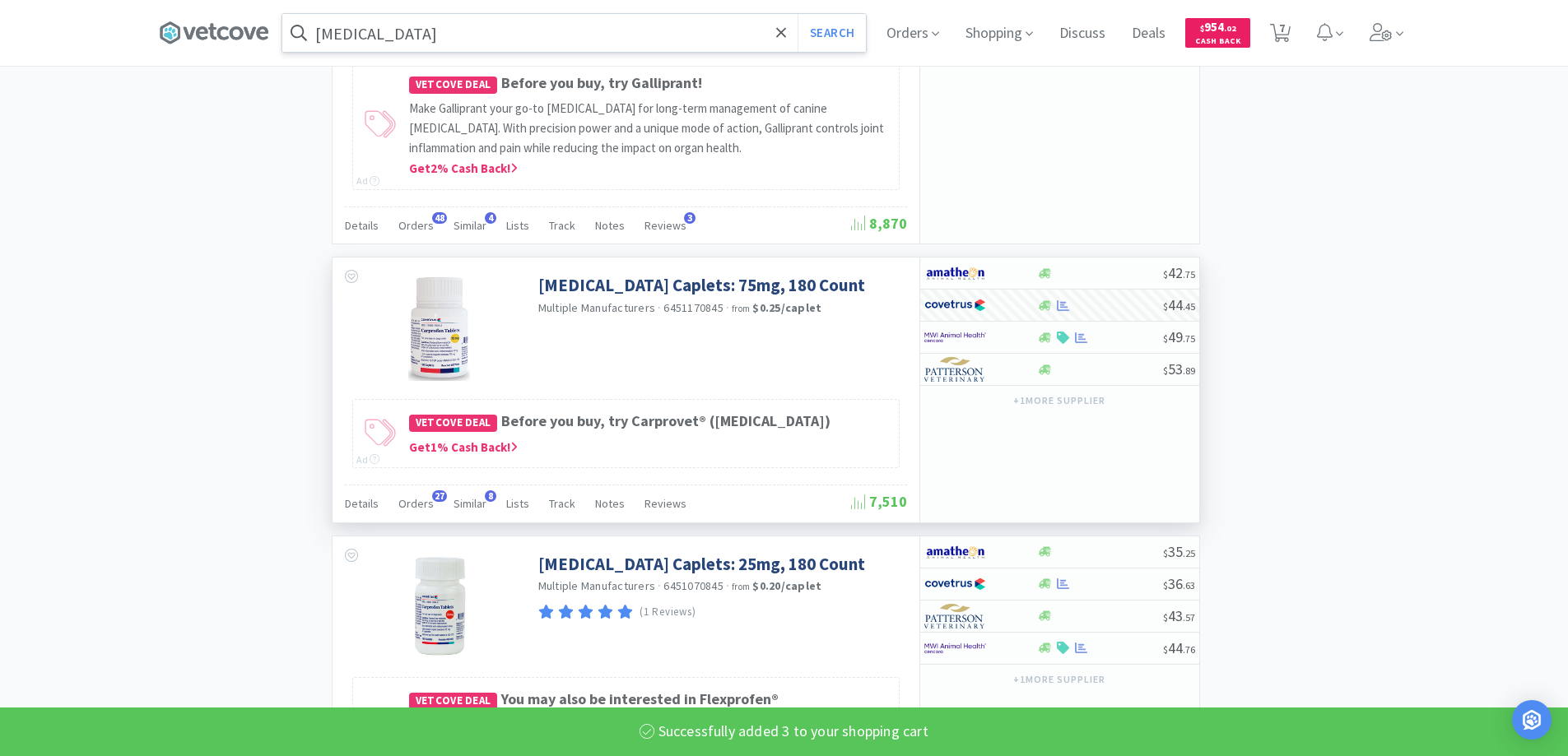
select select "3"
select select "1"
select select "8"
select select "4"
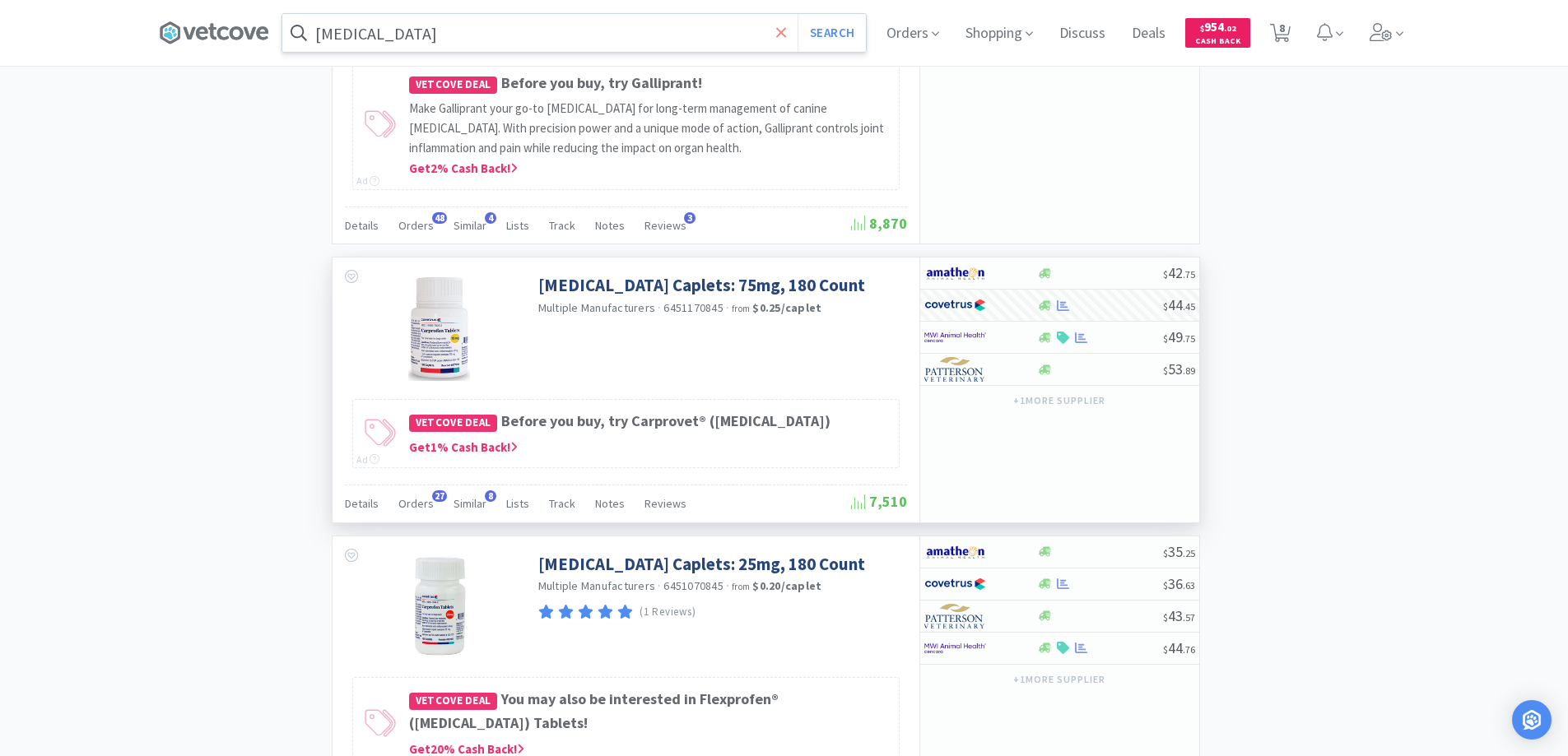
click at [786, 33] on icon at bounding box center [781, 33] width 10 height 10
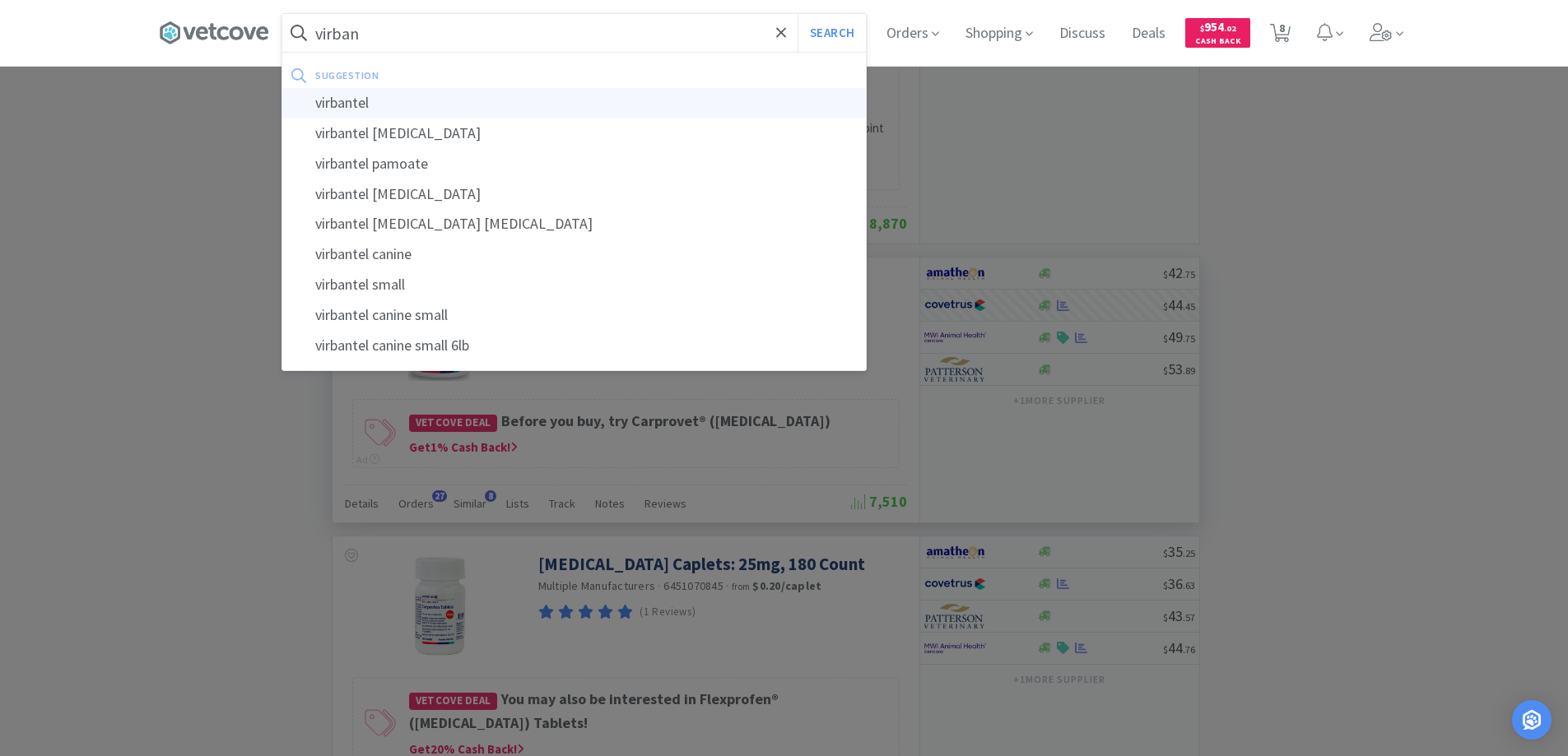
click at [351, 102] on div "virbantel" at bounding box center [573, 103] width 583 height 30
type input "virbantel"
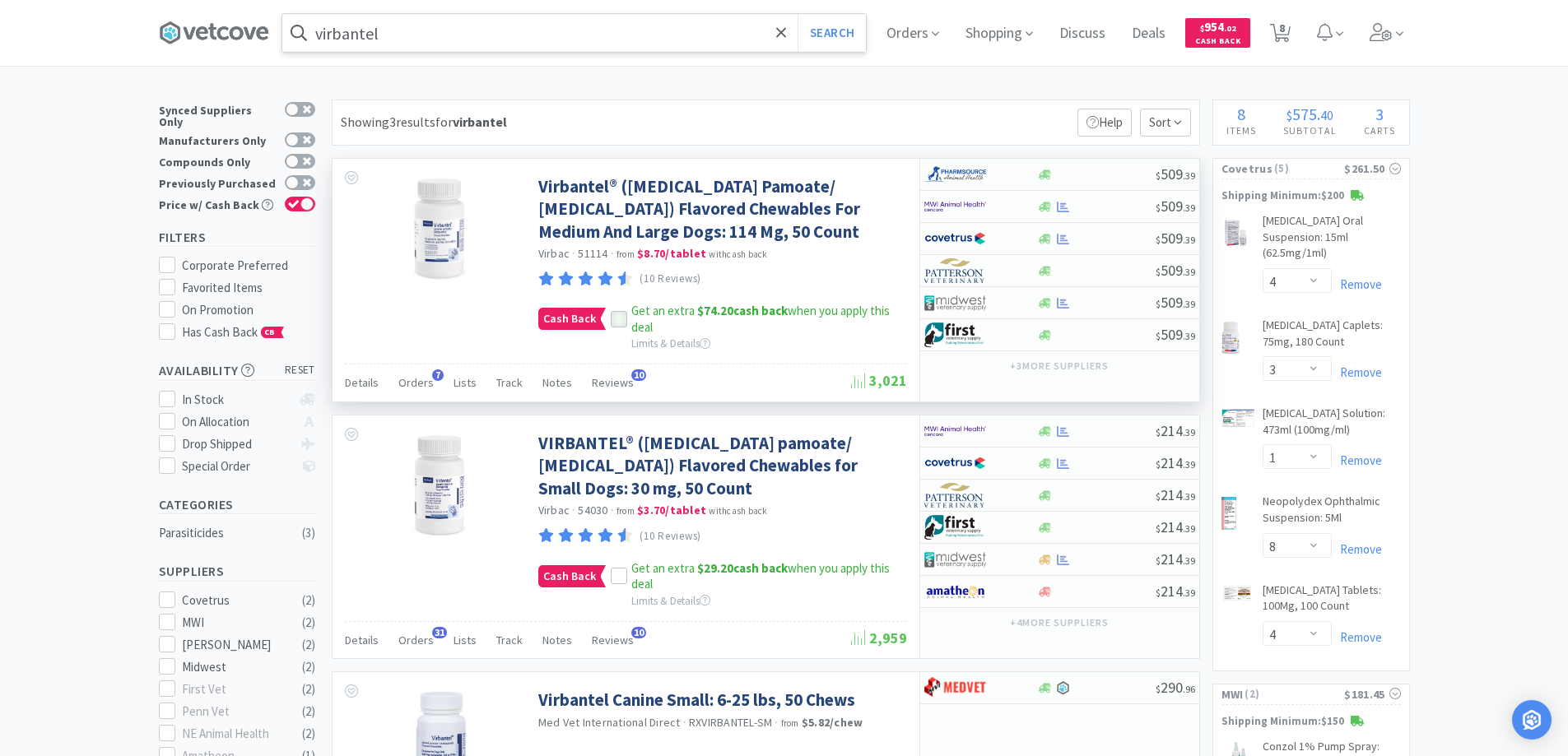
click at [619, 316] on icon at bounding box center [619, 320] width 12 height 12
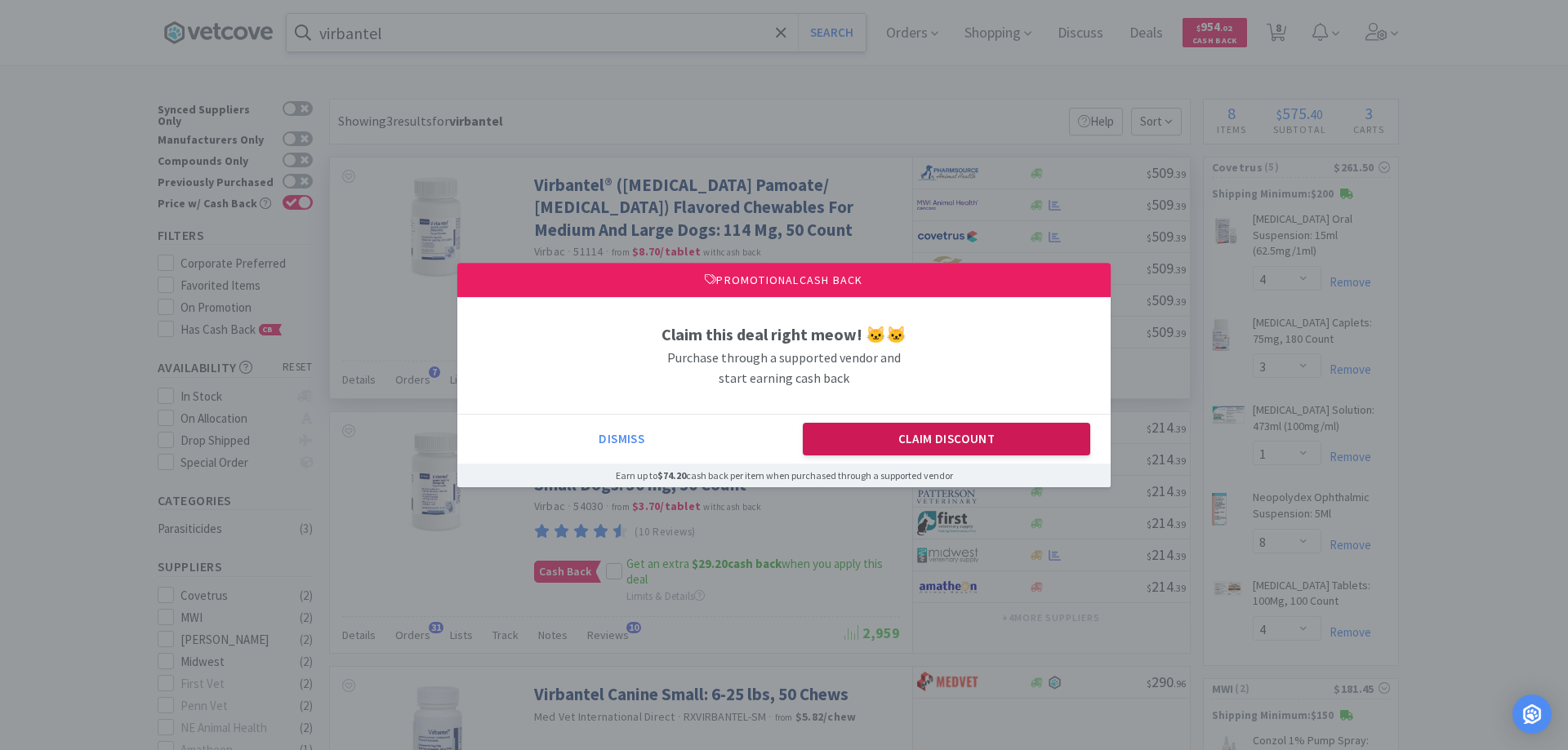
click at [897, 450] on button "Claim Discount" at bounding box center [947, 439] width 288 height 32
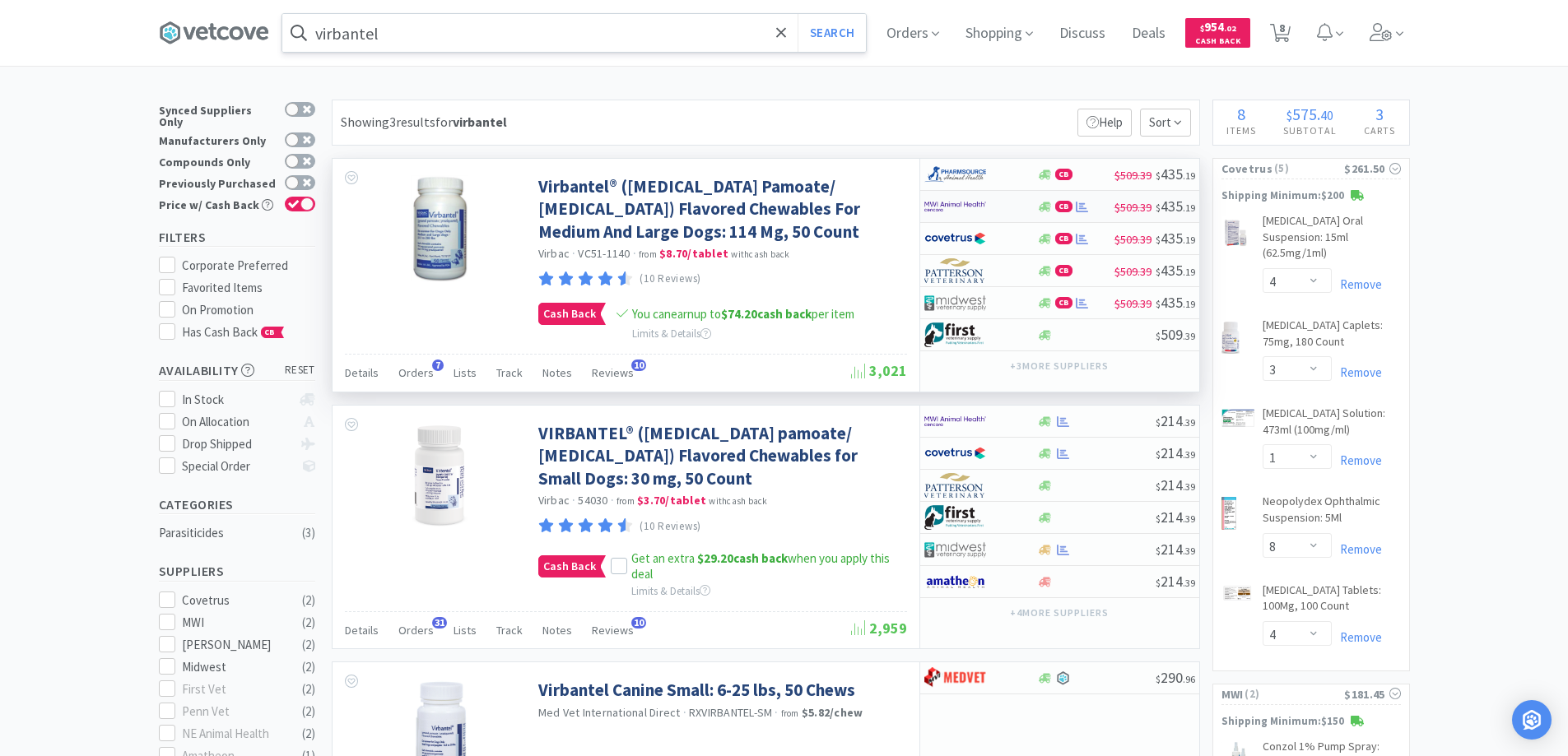
click at [1016, 207] on div at bounding box center [981, 207] width 113 height 28
select select "1"
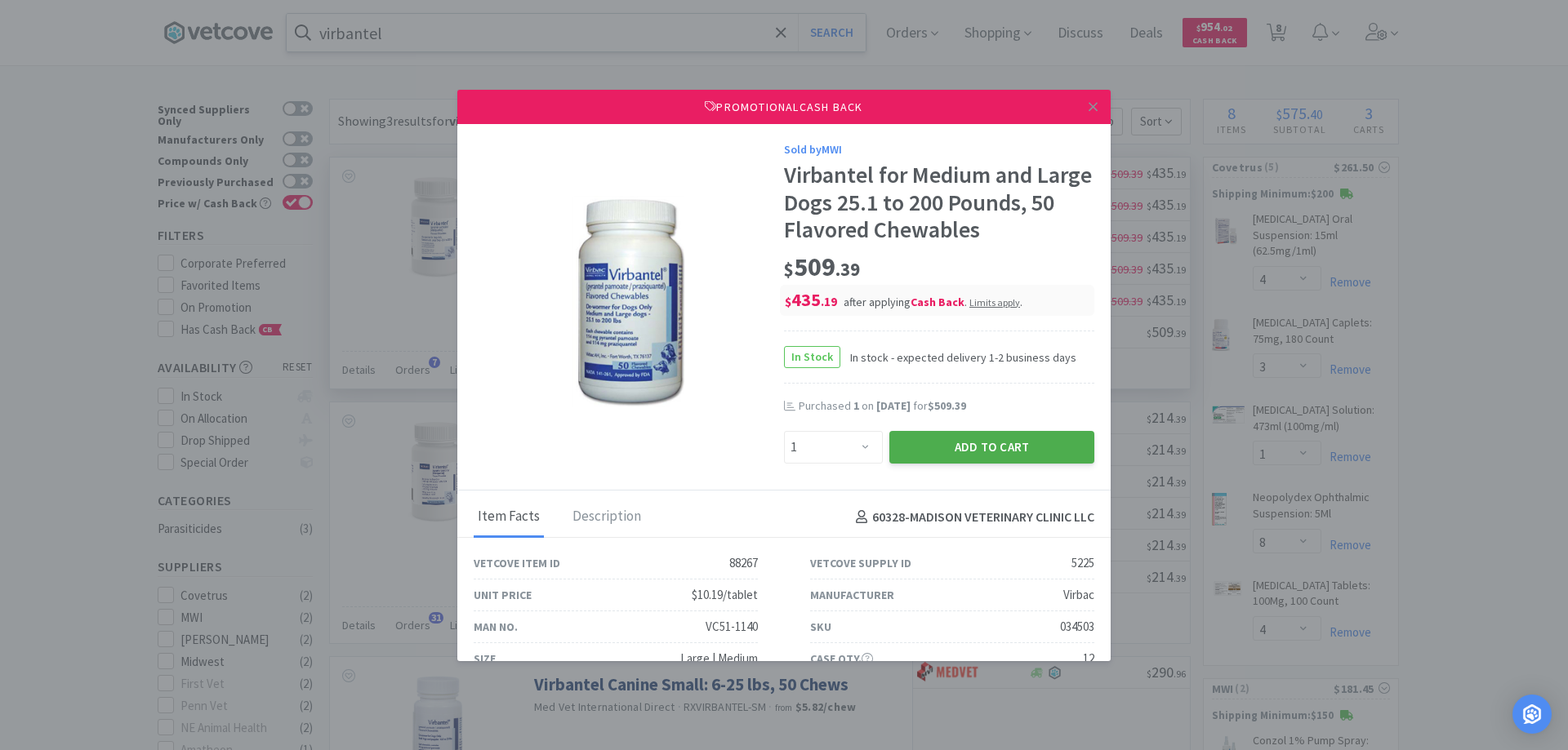
click at [975, 440] on button "Add to Cart" at bounding box center [992, 447] width 205 height 32
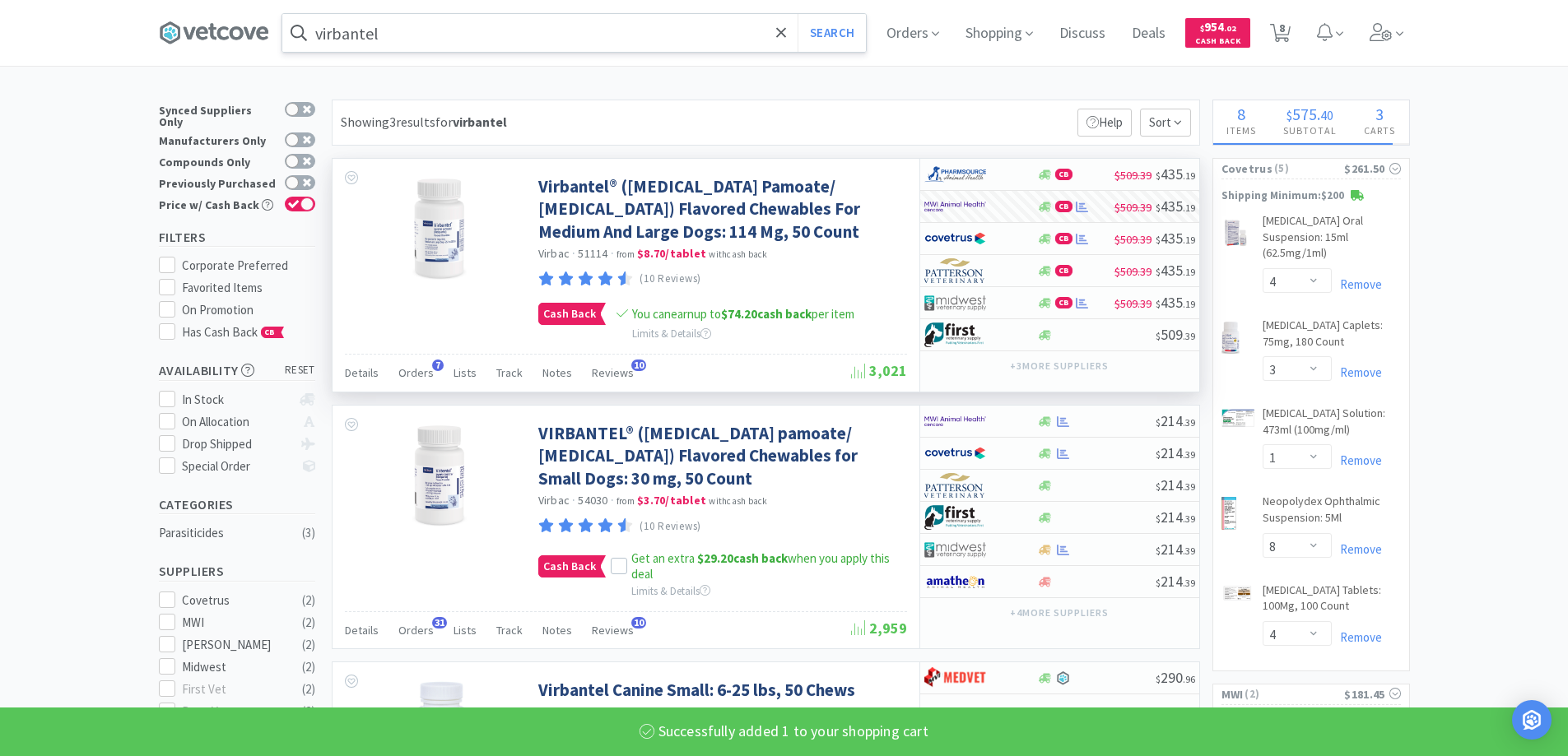
select select "1"
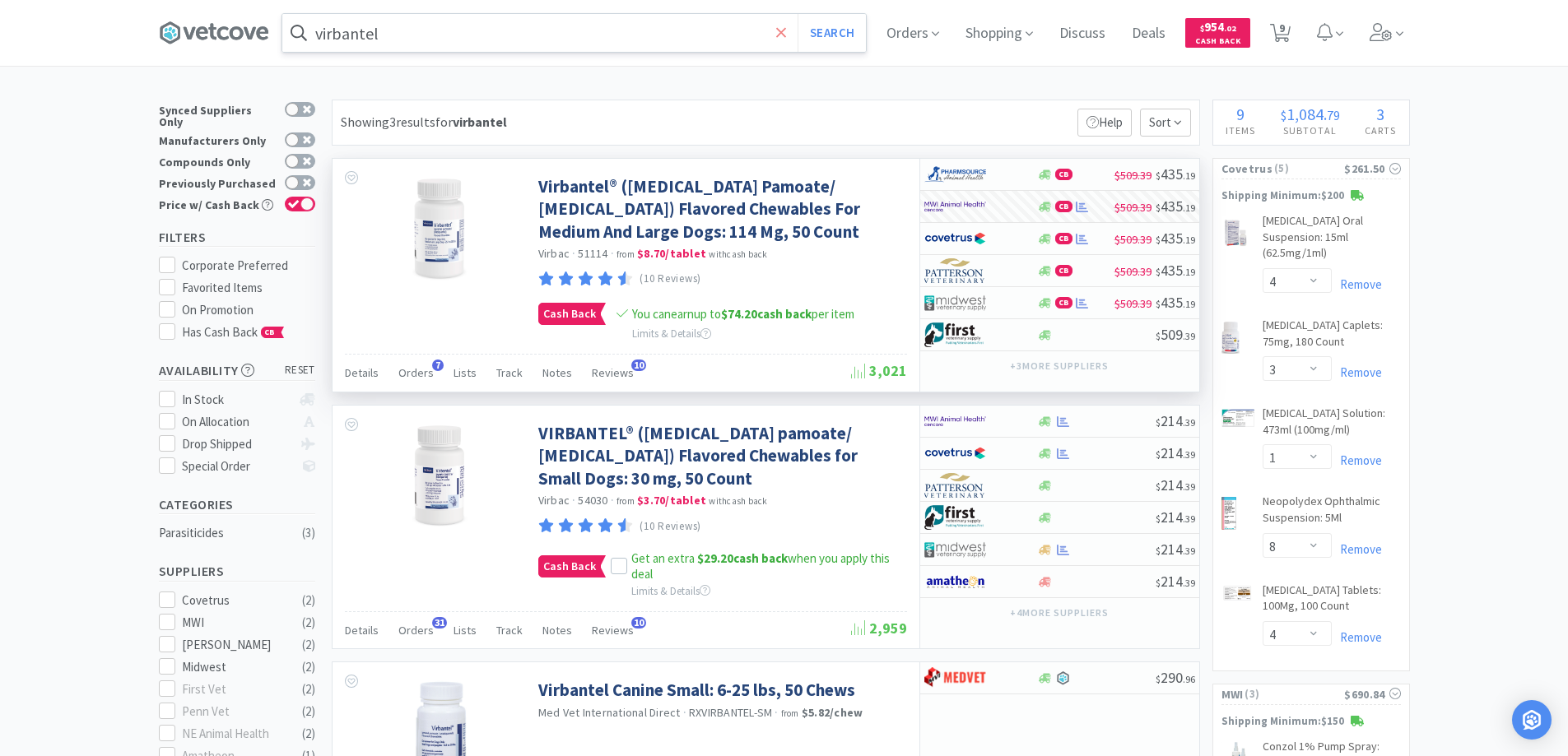
click at [786, 35] on icon at bounding box center [781, 33] width 11 height 17
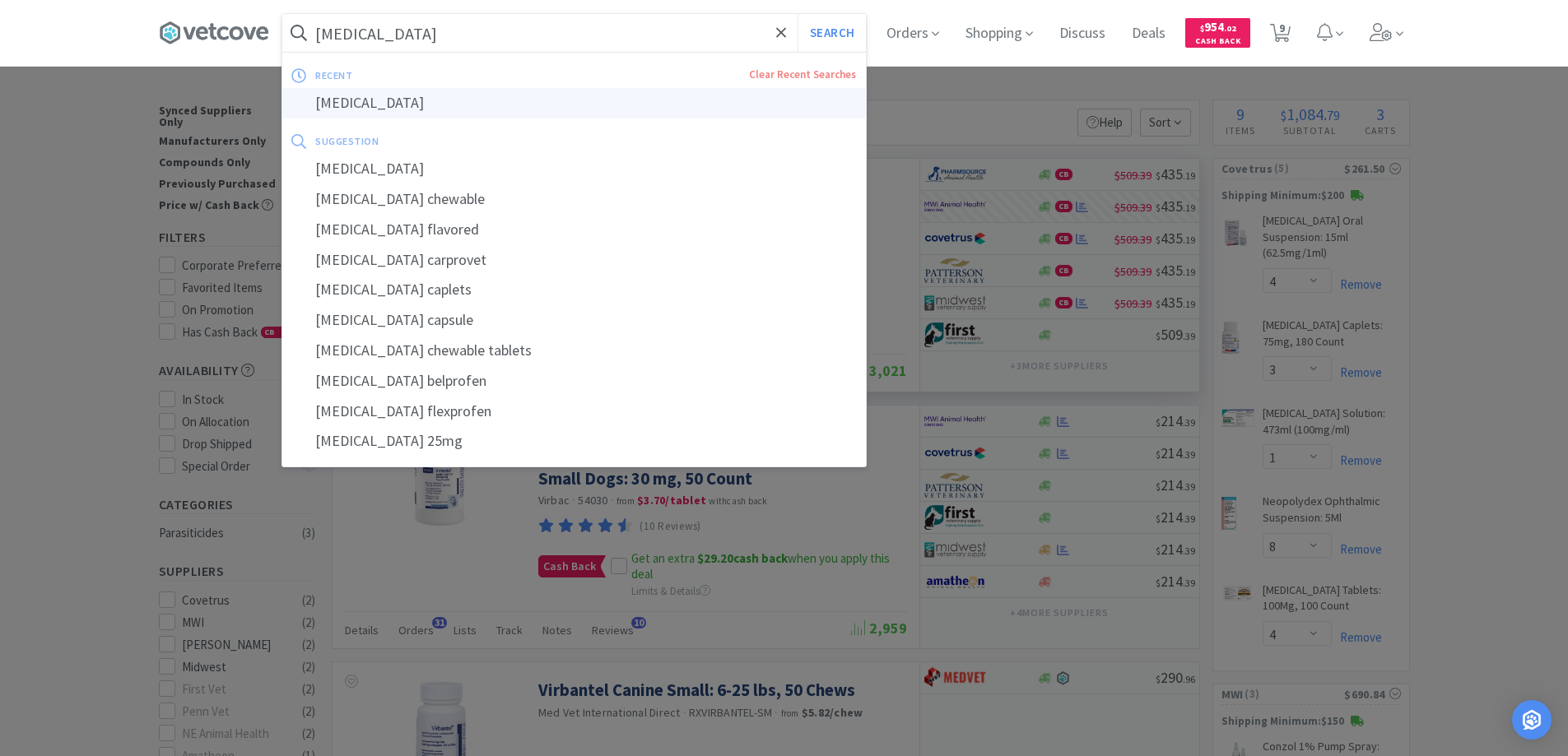
type input "[MEDICAL_DATA]"
click at [354, 102] on div "[MEDICAL_DATA]" at bounding box center [573, 103] width 583 height 30
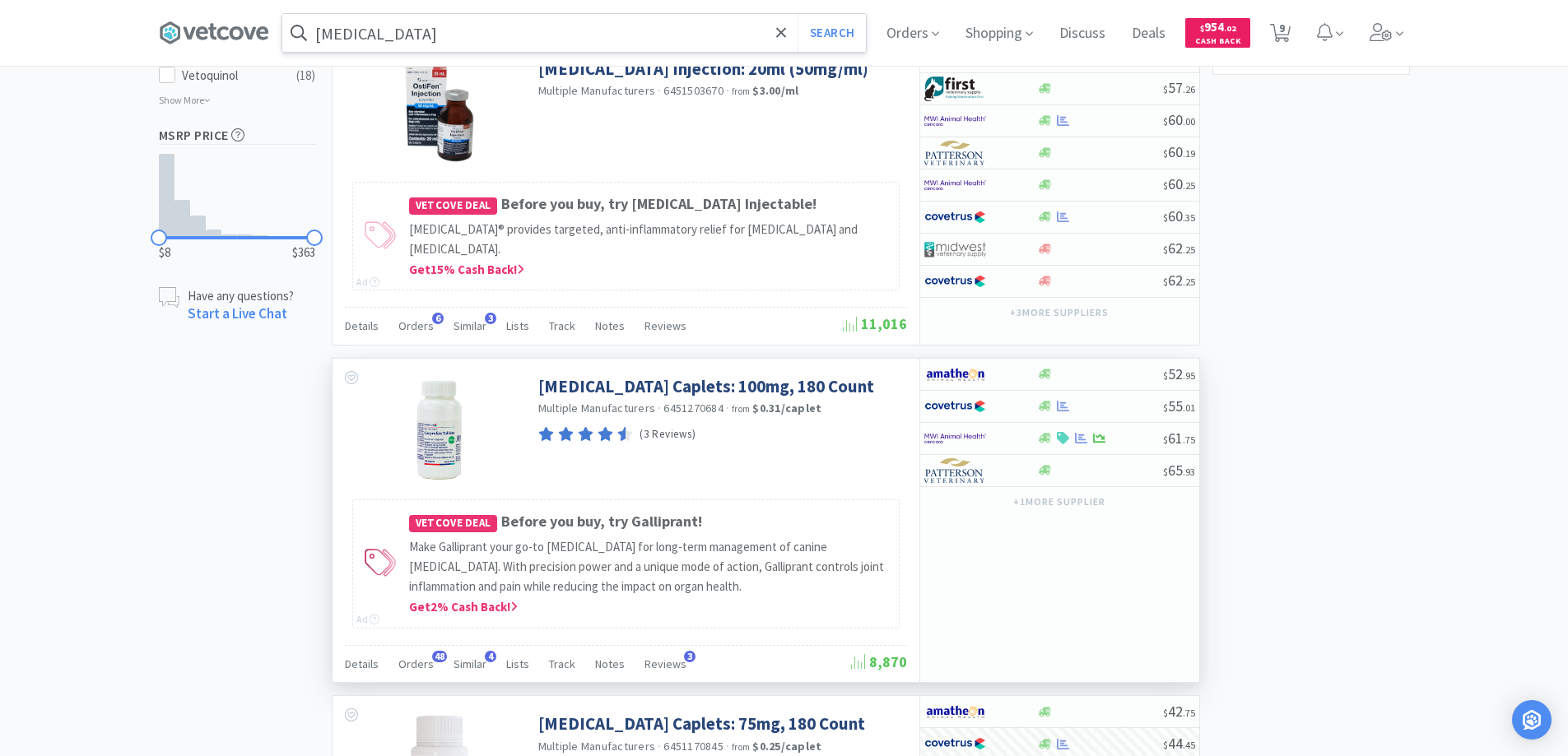
scroll to position [1234, 0]
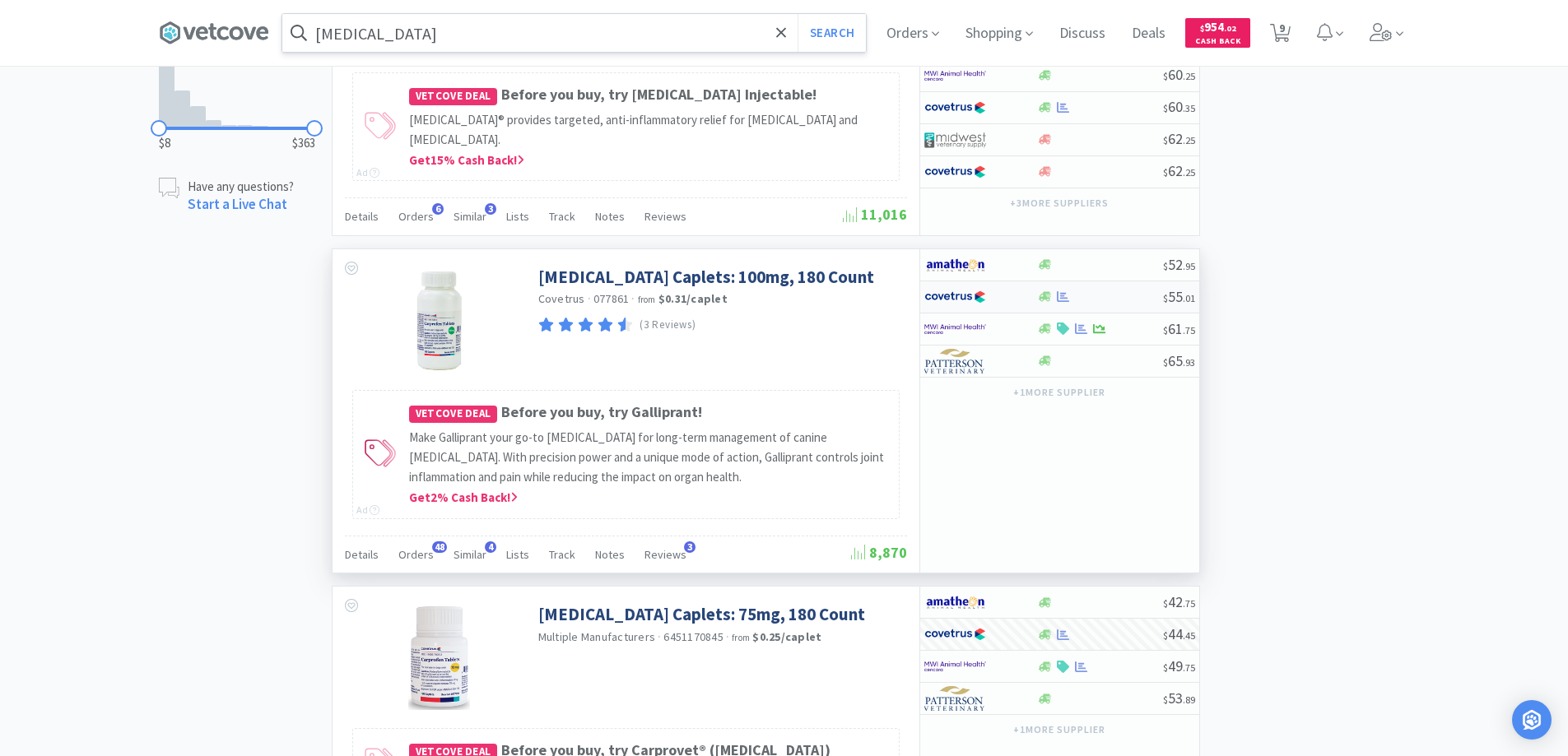
click at [1005, 298] on div at bounding box center [970, 297] width 90 height 28
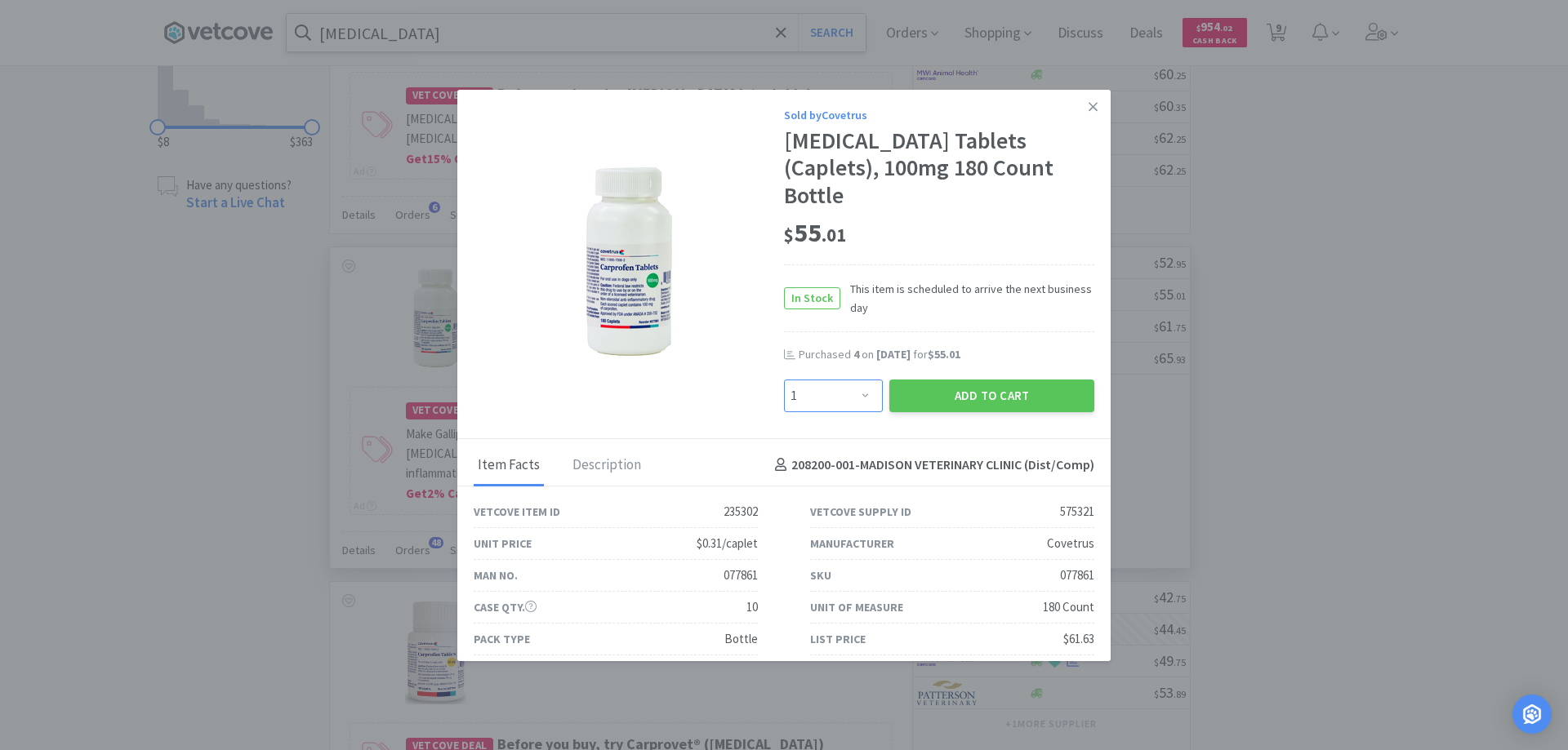
click at [856, 380] on select "Enter Quantity 1 2 3 4 5 6 7 8 9 10 11 12 13 14 15 16 17 18 19 20 Enter Quantity" at bounding box center [833, 396] width 99 height 32
select select "3"
click at [784, 380] on select "Enter Quantity 1 2 3 4 5 6 7 8 9 10 11 12 13 14 15 16 17 18 19 20 Enter Quantity" at bounding box center [833, 396] width 99 height 32
click at [945, 380] on button "Add to Cart" at bounding box center [992, 396] width 205 height 32
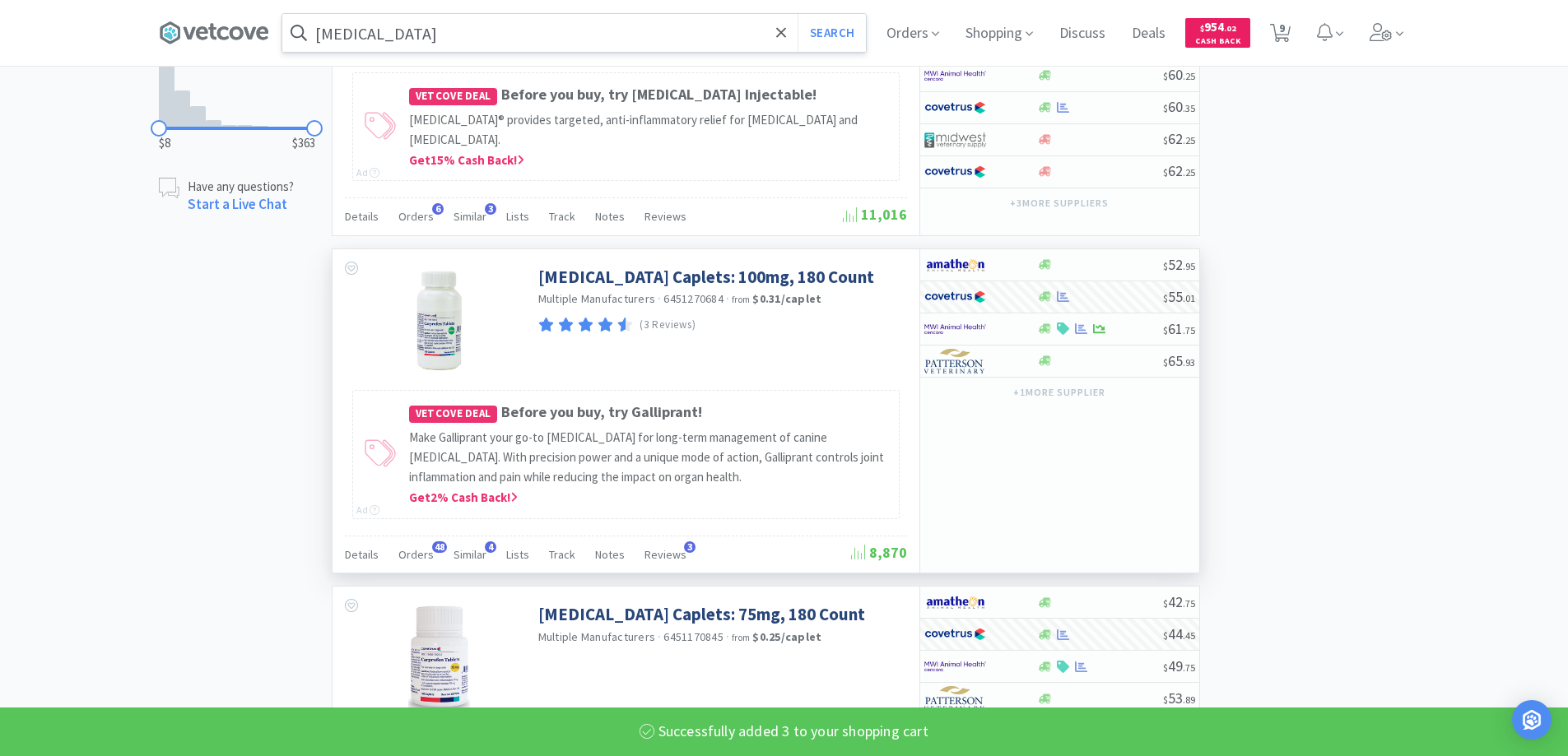
select select "3"
select select "1"
select select "8"
select select "4"
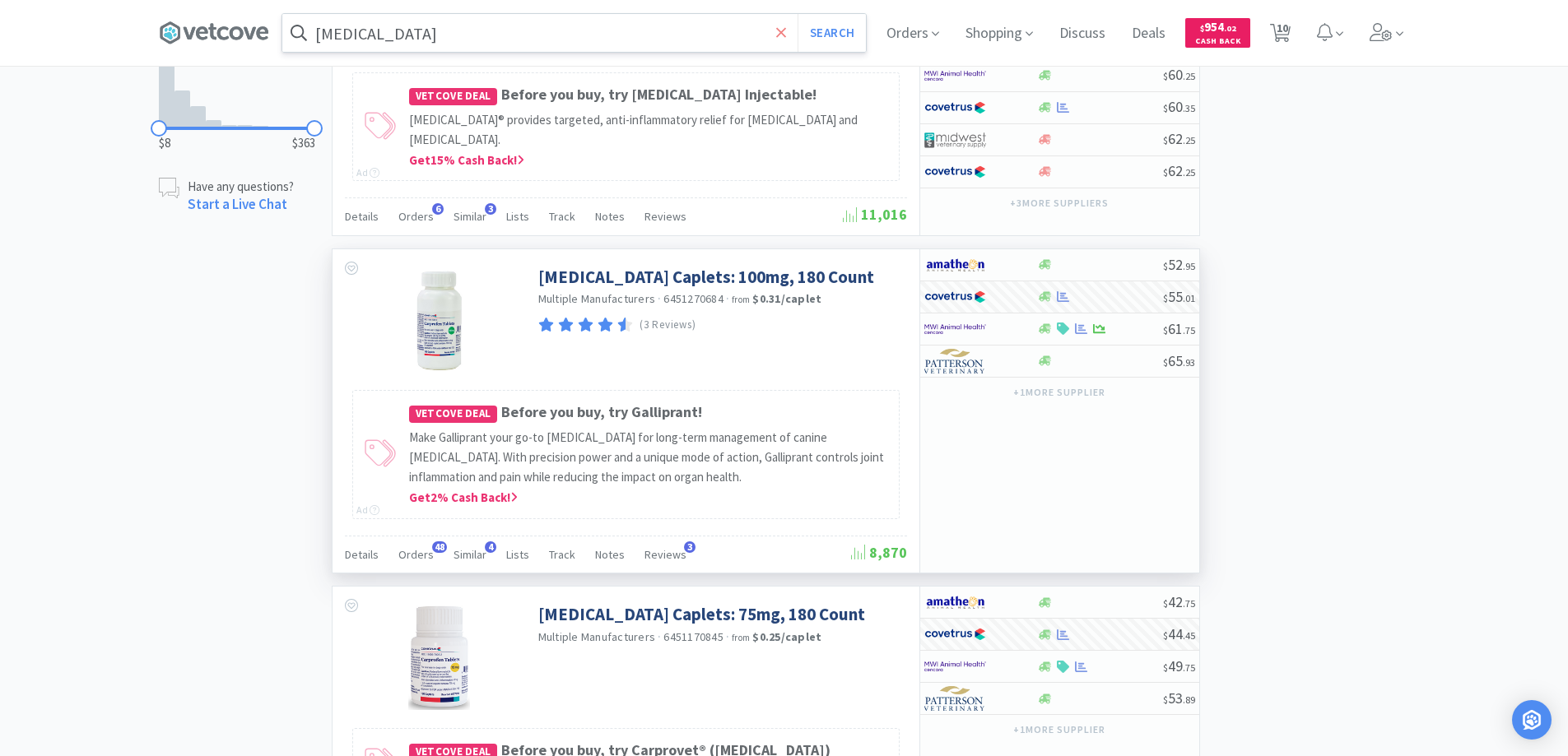
click at [782, 35] on icon at bounding box center [781, 33] width 11 height 17
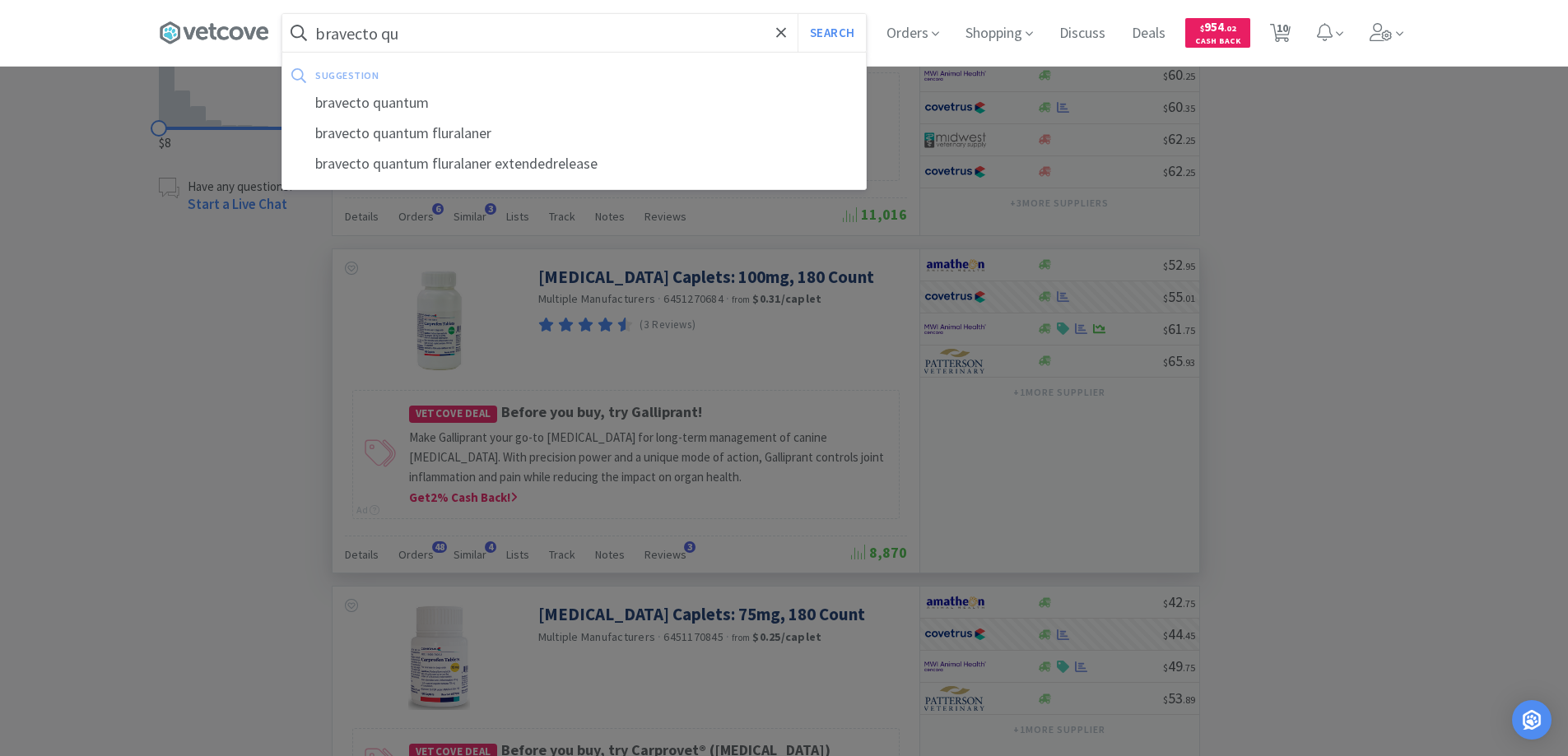
click at [393, 103] on div "bravecto quantum" at bounding box center [573, 103] width 583 height 30
type input "bravecto quantum"
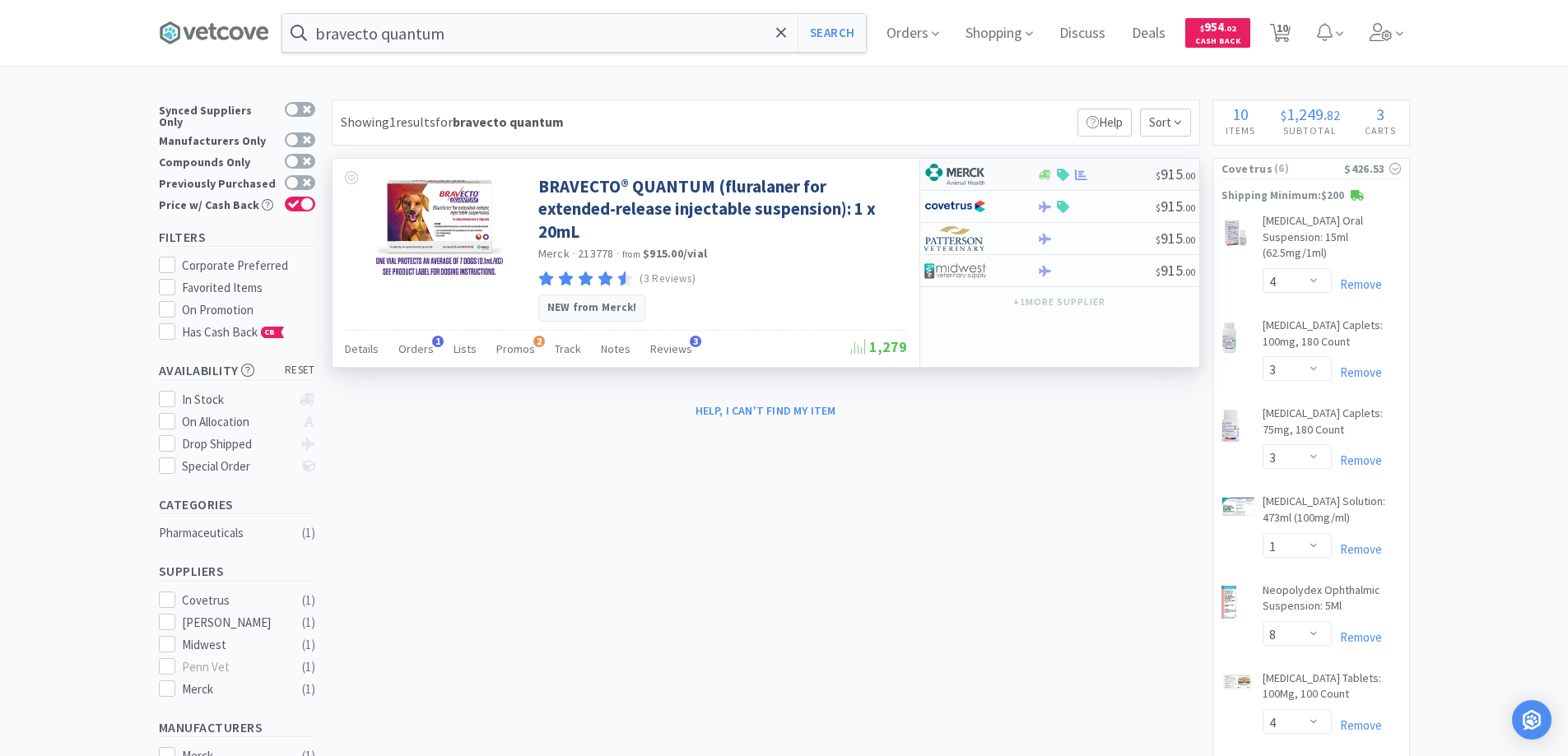
click at [1033, 172] on div at bounding box center [981, 174] width 113 height 28
select select "1"
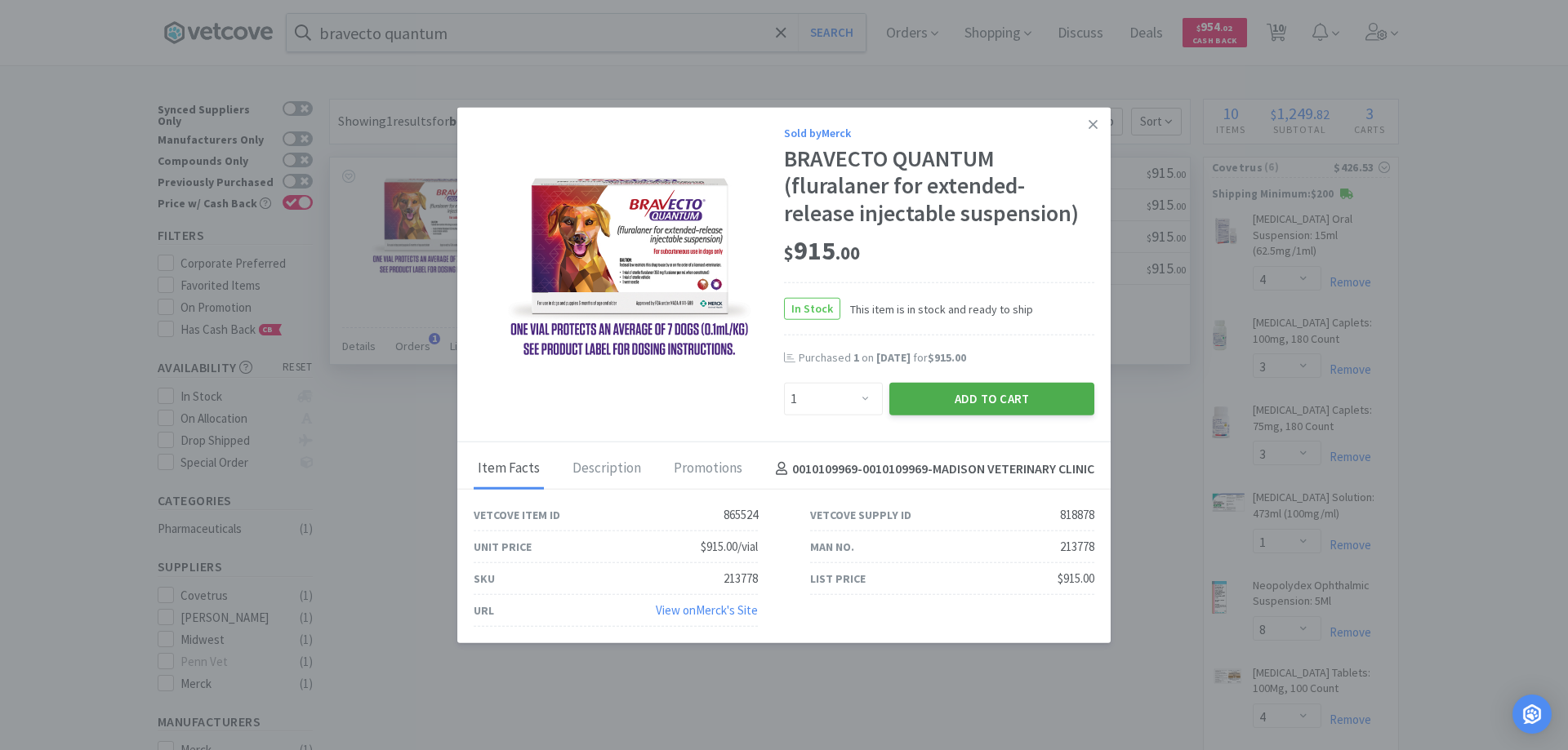
click at [977, 397] on button "Add to Cart" at bounding box center [992, 399] width 205 height 32
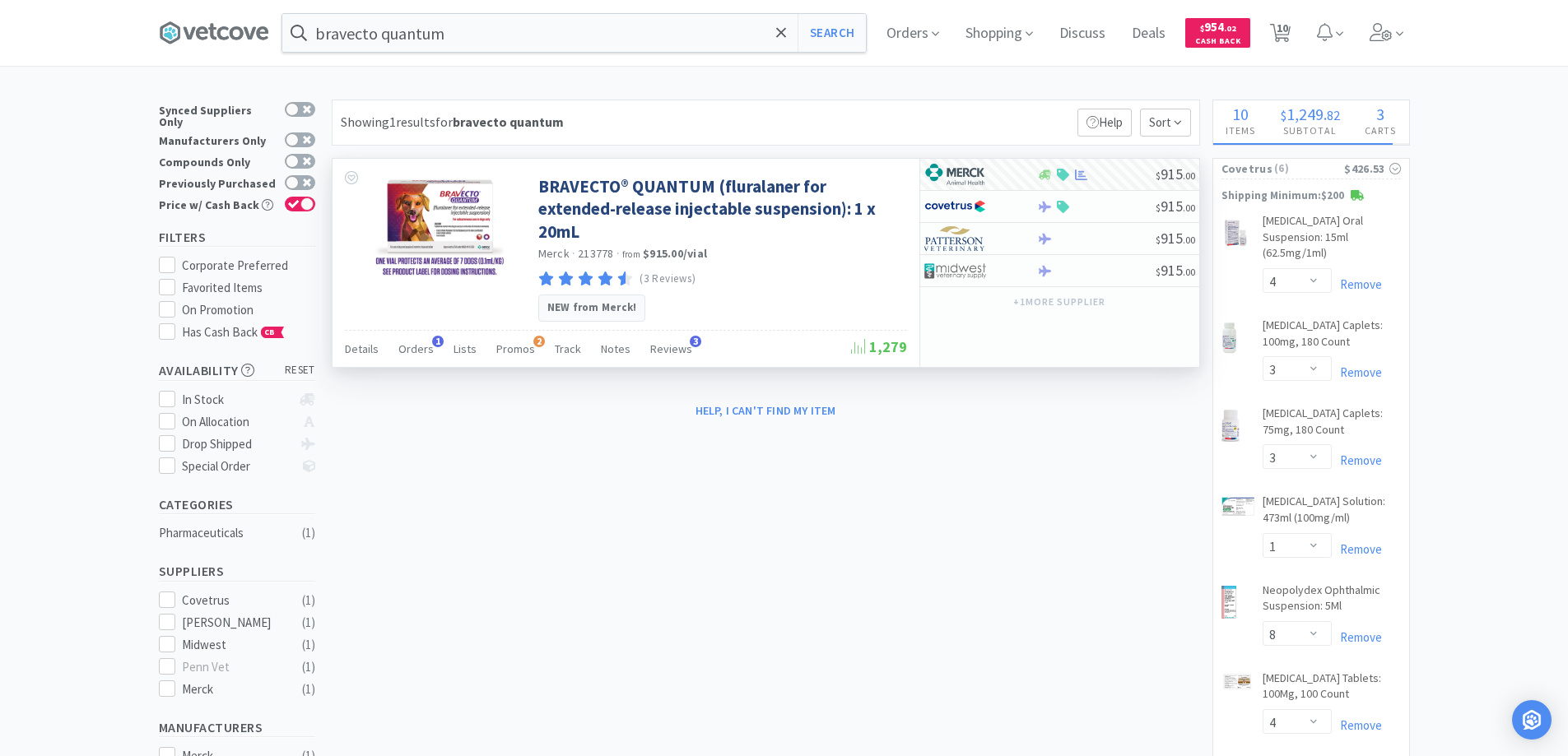
select select "1"
